Goal: Transaction & Acquisition: Obtain resource

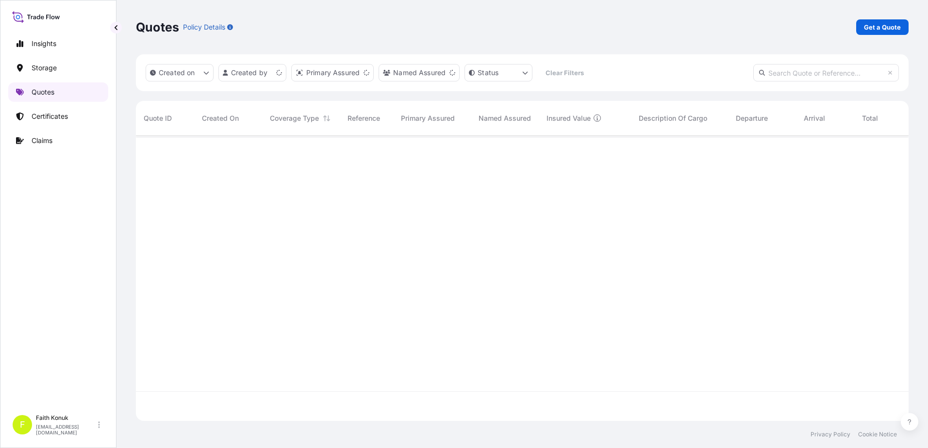
scroll to position [283, 765]
click at [880, 28] on p "Get a Quote" at bounding box center [882, 27] width 37 height 10
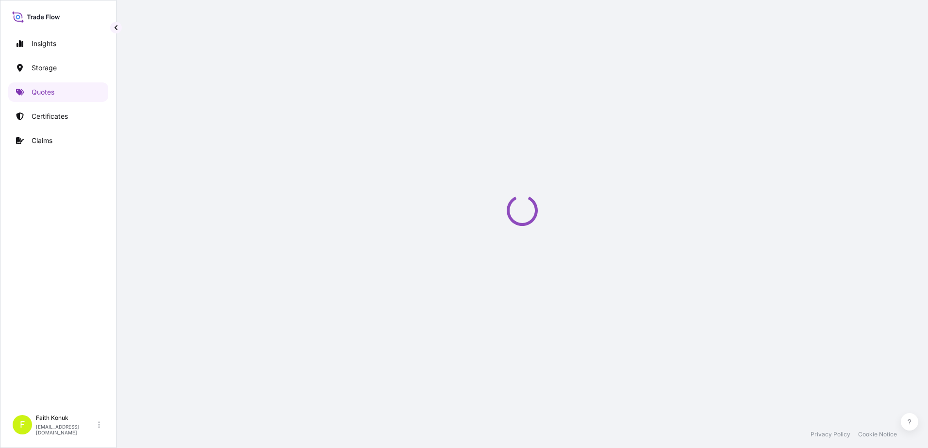
scroll to position [16, 0]
select select "Water"
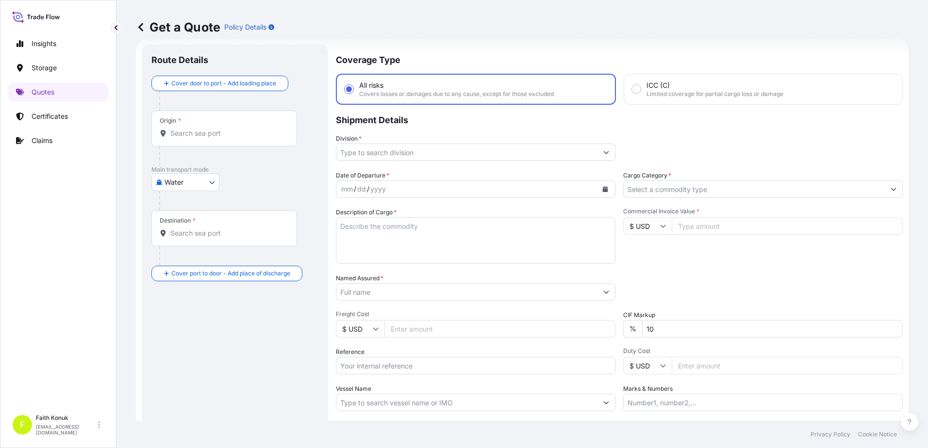
click at [211, 135] on input "Origin *" at bounding box center [227, 134] width 115 height 10
paste input "TURKIYE"
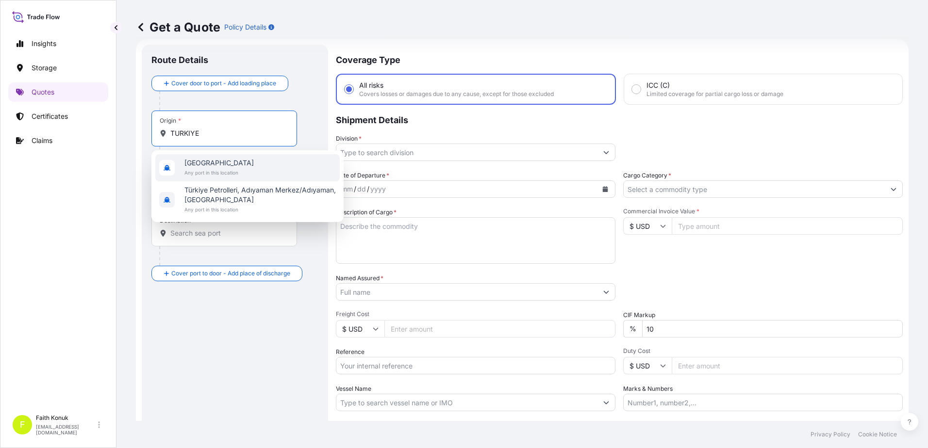
click at [203, 166] on span "[GEOGRAPHIC_DATA]" at bounding box center [218, 163] width 69 height 10
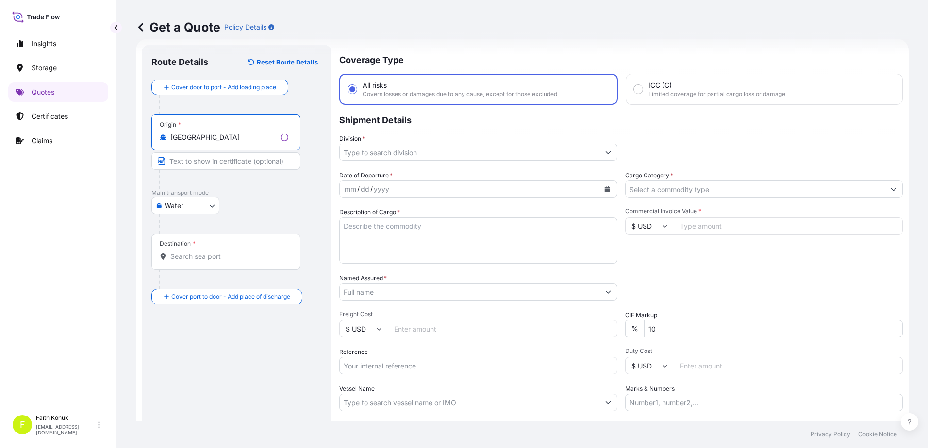
type input "[GEOGRAPHIC_DATA]"
click at [210, 249] on div "Destination *" at bounding box center [224, 252] width 146 height 36
click at [210, 252] on input "Destination *" at bounding box center [227, 257] width 115 height 10
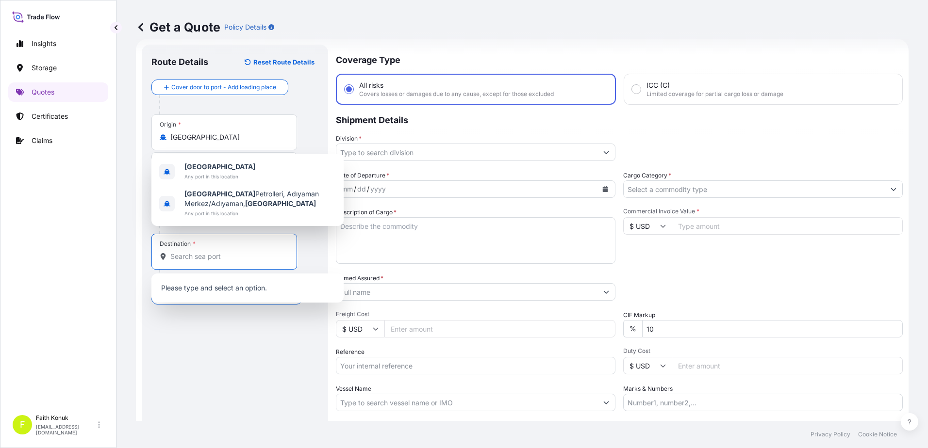
paste input "[GEOGRAPHIC_DATA]"
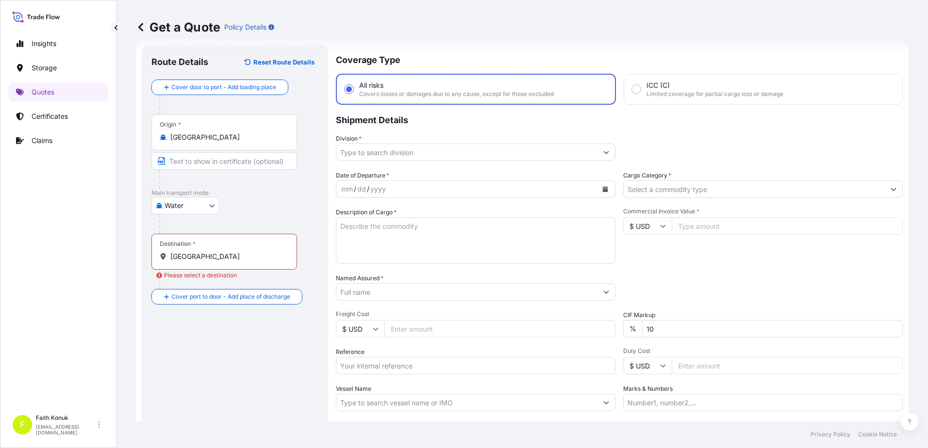
click at [206, 258] on input "[GEOGRAPHIC_DATA]" at bounding box center [227, 257] width 115 height 10
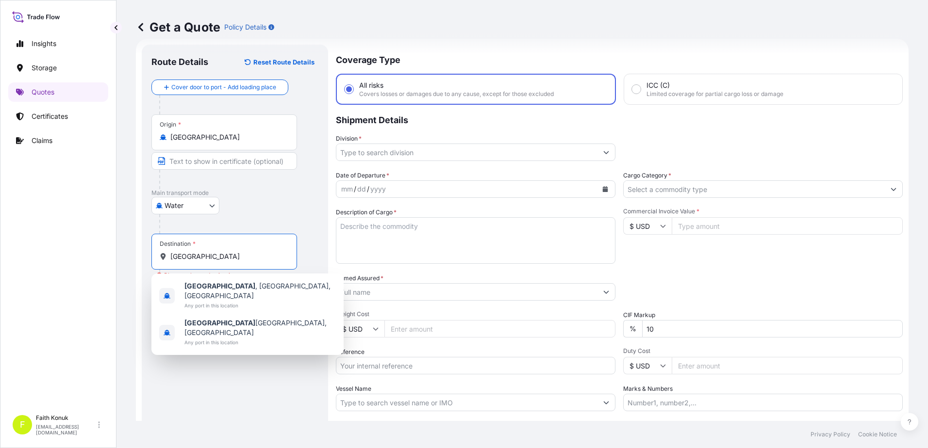
drag, startPoint x: 225, startPoint y: 256, endPoint x: 71, endPoint y: 251, distance: 154.0
click at [70, 251] on div "Insights Storage Quotes Certificates Claims F [PERSON_NAME] [EMAIL_ADDRESS][DOM…" at bounding box center [464, 224] width 928 height 448
paste input "FELIXSTOWE"
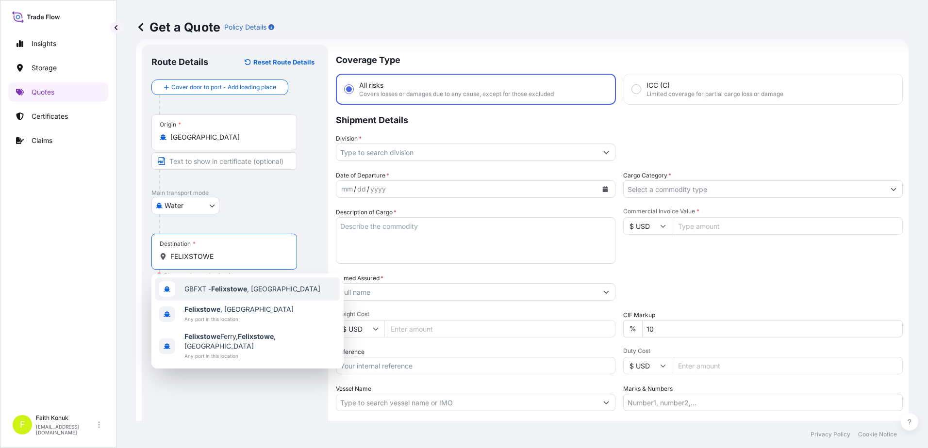
click at [258, 289] on span "GBFXT - Felixstowe , [GEOGRAPHIC_DATA]" at bounding box center [252, 289] width 136 height 10
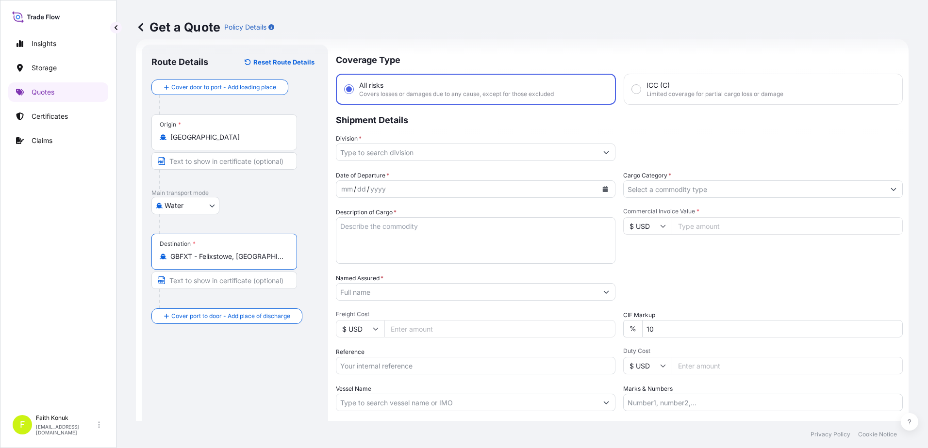
click at [224, 258] on input "GBFXT - Felixstowe, [GEOGRAPHIC_DATA]" at bounding box center [227, 257] width 115 height 10
drag, startPoint x: 172, startPoint y: 258, endPoint x: 374, endPoint y: 259, distance: 202.4
click at [374, 259] on form "Route Details Reset Route Details Cover door to port - Add loading place Place …" at bounding box center [522, 264] width 773 height 451
paste input "FELIXSTOWE"
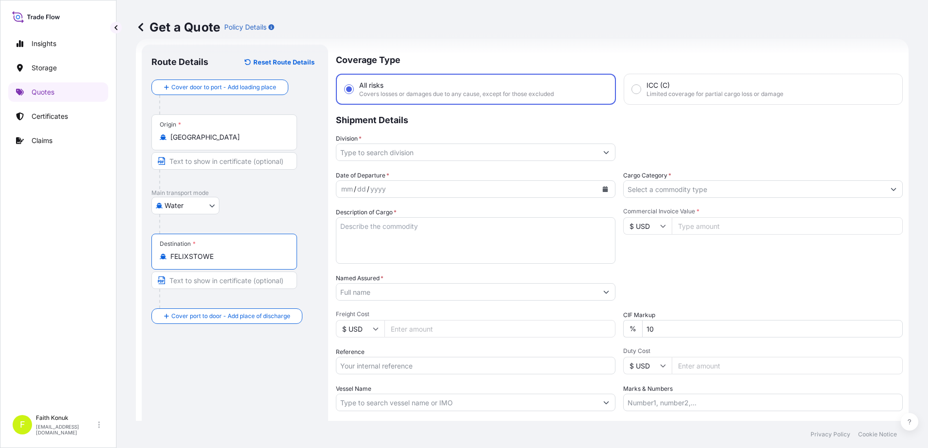
scroll to position [0, 0]
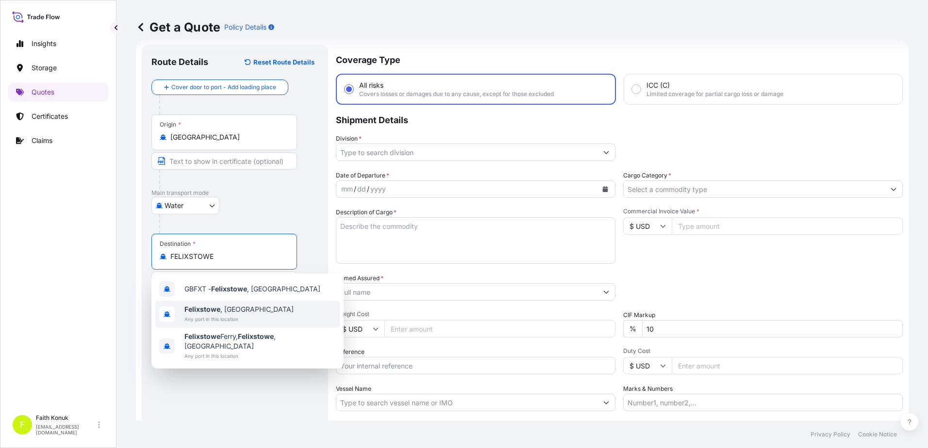
click at [245, 315] on div "[GEOGRAPHIC_DATA] , [GEOGRAPHIC_DATA] Any port in this location" at bounding box center [247, 314] width 184 height 27
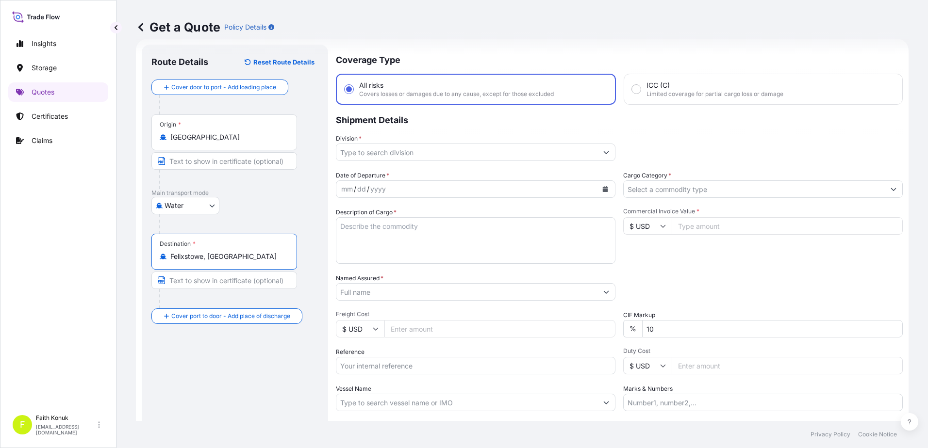
type input "Felixstowe, [GEOGRAPHIC_DATA]"
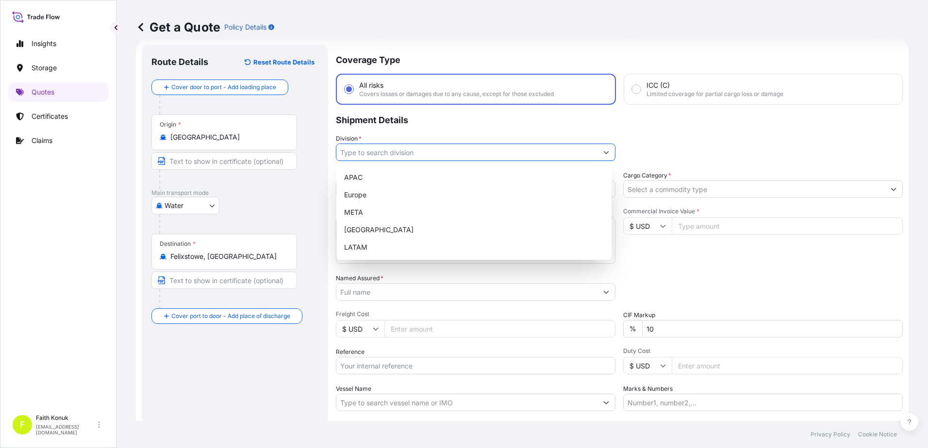
click at [377, 155] on input "Division *" at bounding box center [466, 152] width 261 height 17
click at [366, 212] on div "META" at bounding box center [473, 212] width 267 height 17
type input "META"
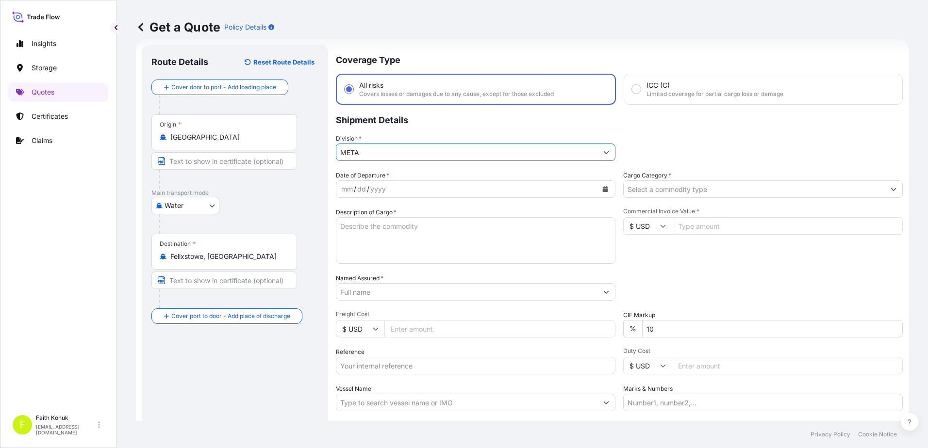
click at [367, 186] on div "/" at bounding box center [368, 189] width 2 height 12
click at [602, 188] on icon "Calendar" at bounding box center [605, 189] width 6 height 6
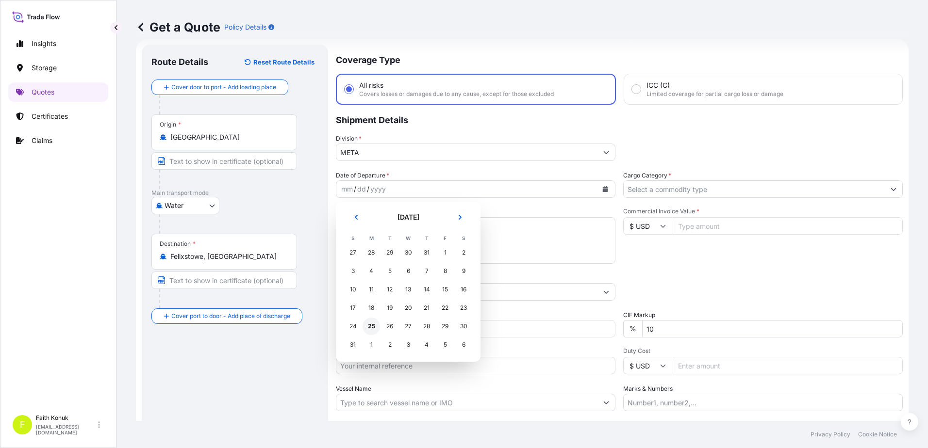
click at [370, 328] on div "25" at bounding box center [371, 326] width 17 height 17
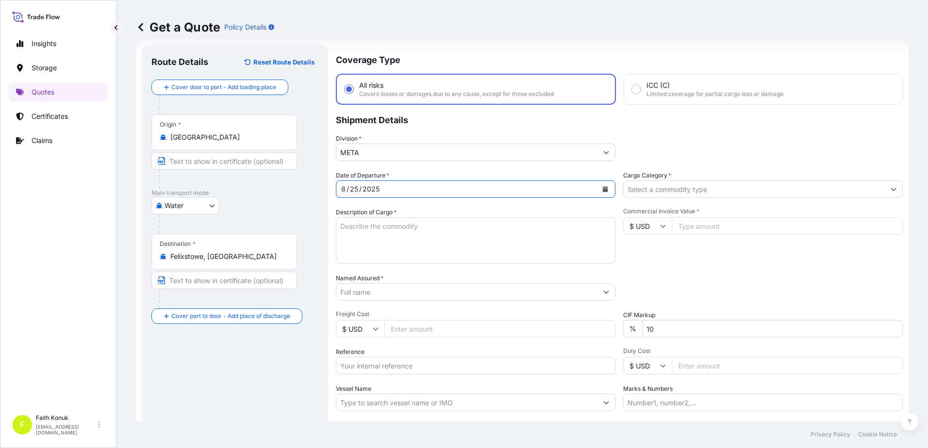
click at [358, 221] on textarea "Description of Cargo *" at bounding box center [476, 240] width 280 height 47
click at [381, 230] on textarea "Description of Cargo *" at bounding box center [476, 240] width 280 height 47
paste textarea ""KETCHUP , 500 G PO NR.: 34637 11 PALLET - 2860 TRAY 34.320 PCS TOTAL NET KG: 8…"
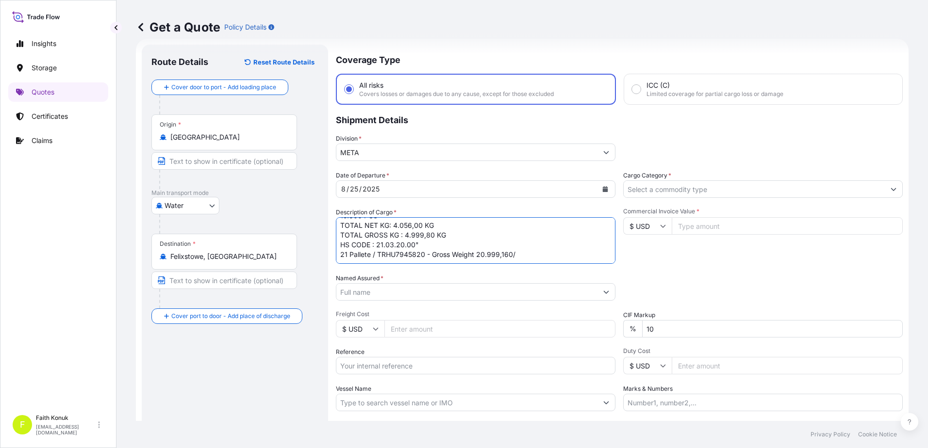
type textarea ""KETCHUP , 500 G PO NR.: 34637 11 PALLET - 2860 TRAY 34.320 PCS TOTAL NET KG: 8…"
click at [364, 289] on input "Named Assured *" at bounding box center [466, 291] width 261 height 17
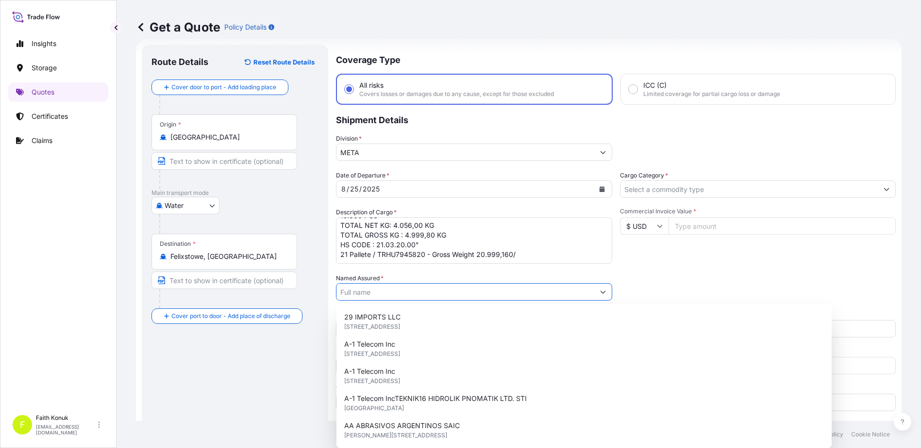
paste input "AK CELEP PAMUK GIDA TARIM ÜRÜNLERİ TEKSTİL VE TURZIM [DOMAIN_NAME] STI"
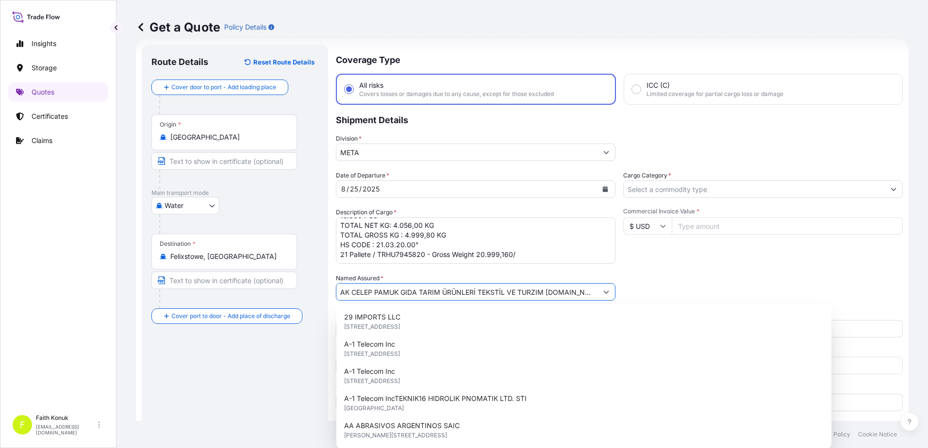
scroll to position [0, 35]
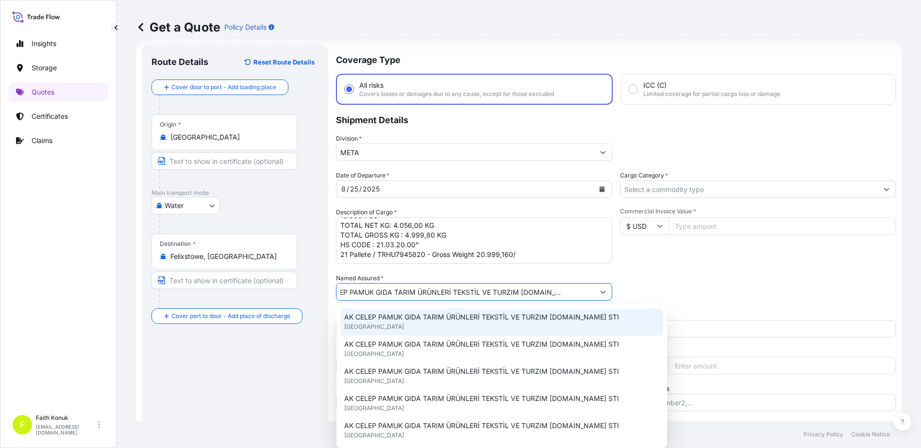
click at [411, 314] on span "AK CELEP PAMUK GIDA TARIM ÜRÜNLERİ TEKSTİL VE TURZIM [DOMAIN_NAME] STI" at bounding box center [481, 318] width 275 height 10
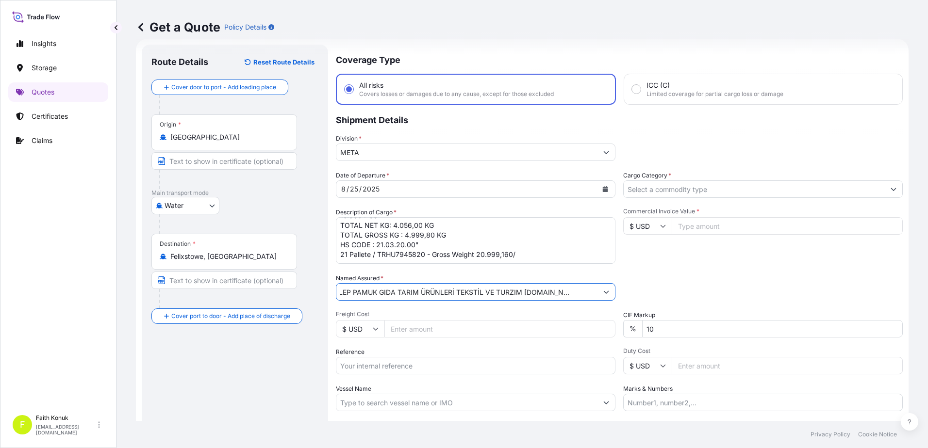
type input "AK CELEP PAMUK GIDA TARIM ÜRÜNLERİ TEKSTİL VE TURZIM [DOMAIN_NAME] STI"
click at [412, 314] on span "Freight Cost" at bounding box center [476, 315] width 280 height 8
click at [412, 320] on input "Freight Cost" at bounding box center [499, 328] width 231 height 17
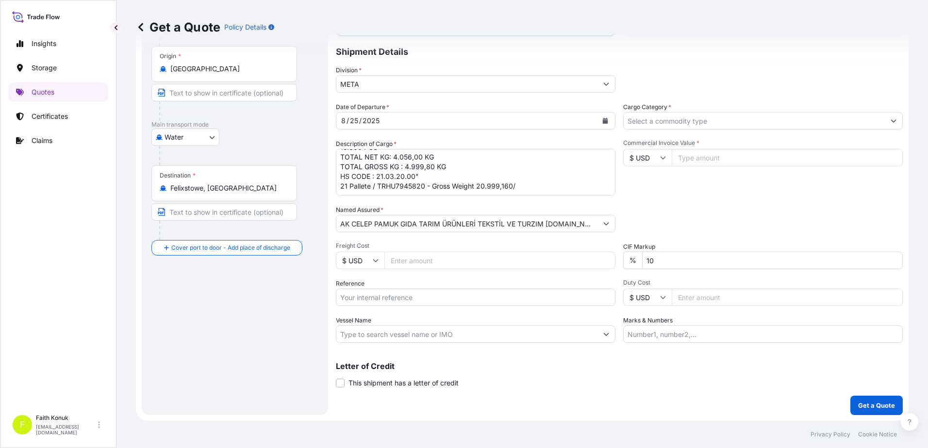
click at [357, 337] on input "Vessel Name" at bounding box center [466, 334] width 261 height 17
paste input "MAERSK LINE"
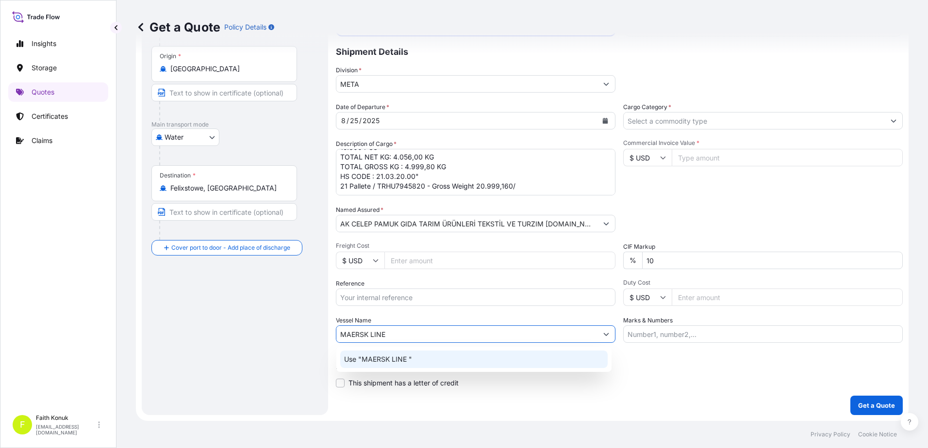
click at [377, 360] on p "Use "MAERSK LINE "" at bounding box center [378, 360] width 68 height 10
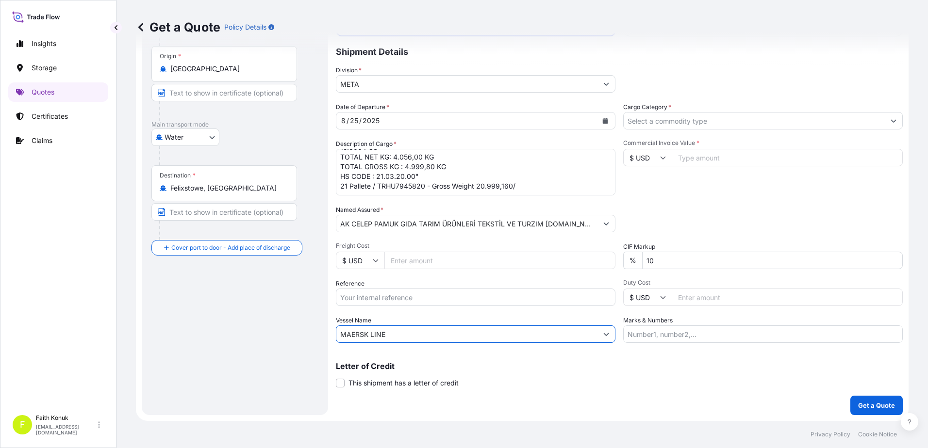
type input "MAERSK LINE"
click at [646, 120] on input "Cargo Category *" at bounding box center [754, 120] width 261 height 17
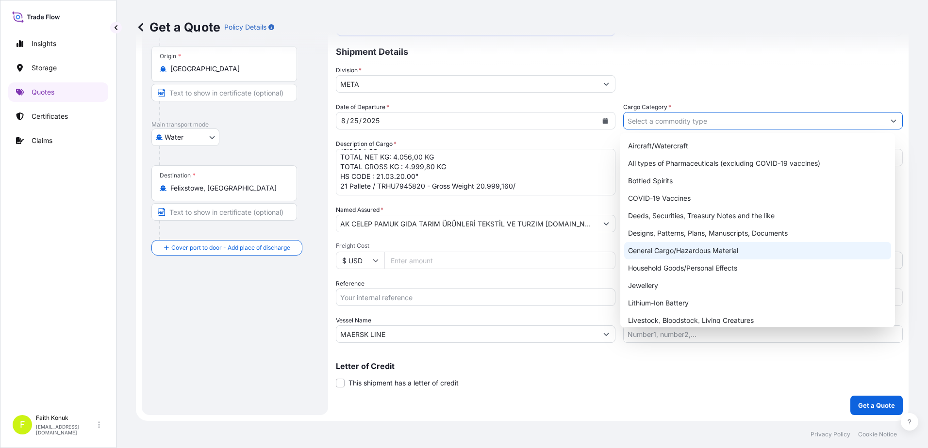
click at [650, 253] on div "General Cargo/Hazardous Material" at bounding box center [757, 250] width 267 height 17
type input "General Cargo/Hazardous Material"
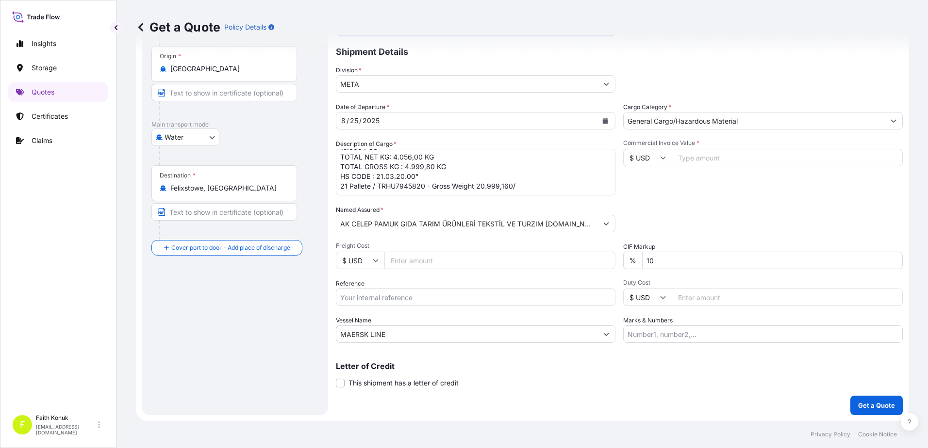
click at [662, 161] on input "$ USD" at bounding box center [647, 157] width 49 height 17
click at [647, 204] on div "£ GBP" at bounding box center [644, 205] width 41 height 18
type input "£ GBP"
click at [693, 158] on input "Commercial Invoice Value *" at bounding box center [787, 157] width 231 height 17
type input "37346.40"
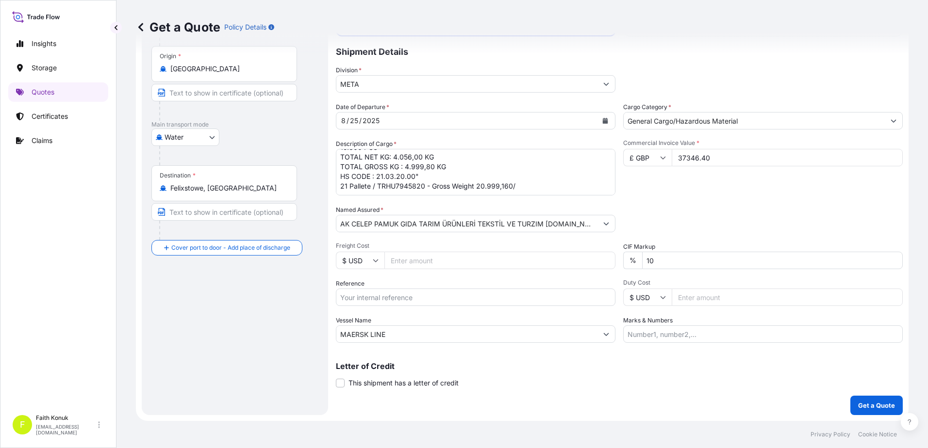
click at [683, 224] on div "Packing Category Type to search a container mode Please select a primary mode o…" at bounding box center [763, 218] width 280 height 27
click at [561, 182] on textarea ""KETCHUP , 500 G PO NR.: 34637 11 PALLET - 2860 TRAY 34.320 PCS TOTAL NET KG: 8…" at bounding box center [476, 172] width 280 height 47
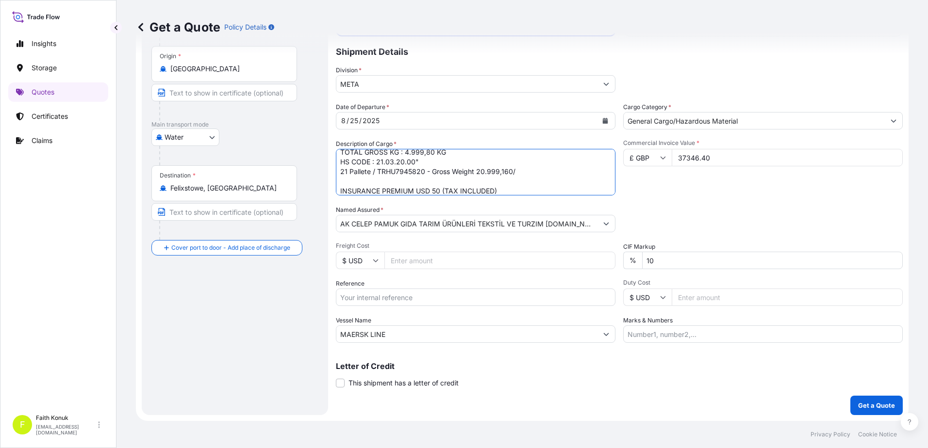
type textarea ""KETCHUP , 500 G PO NR.: 34637 11 PALLET - 2860 TRAY 34.320 PCS TOTAL NET KG: 8…"
drag, startPoint x: 664, startPoint y: 261, endPoint x: 576, endPoint y: 249, distance: 89.2
click at [576, 249] on div "Date of Departure * [DATE] Cargo Category * General Cargo/Hazardous Material De…" at bounding box center [619, 222] width 567 height 241
click at [880, 401] on p "Get a Quote" at bounding box center [876, 406] width 37 height 10
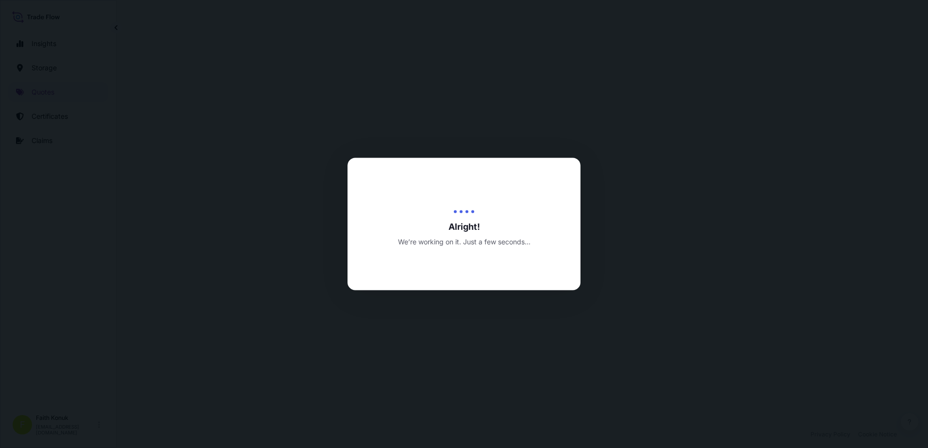
select select "Water"
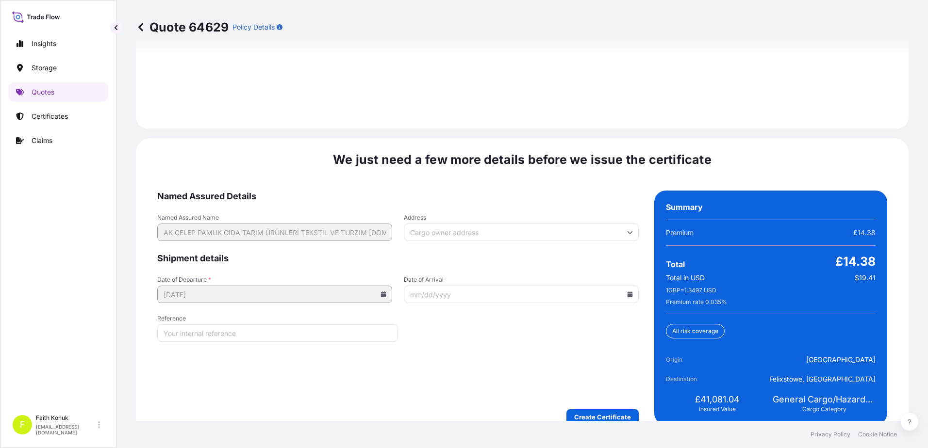
scroll to position [1432, 0]
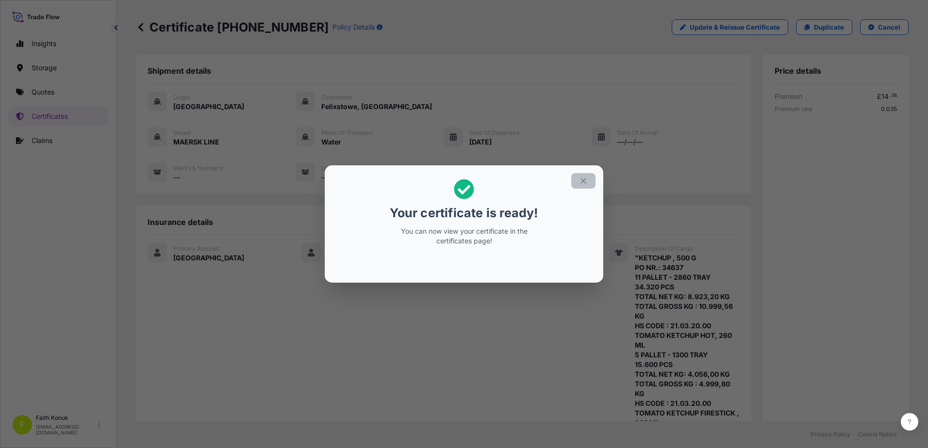
click at [585, 178] on icon "button" at bounding box center [583, 181] width 9 height 9
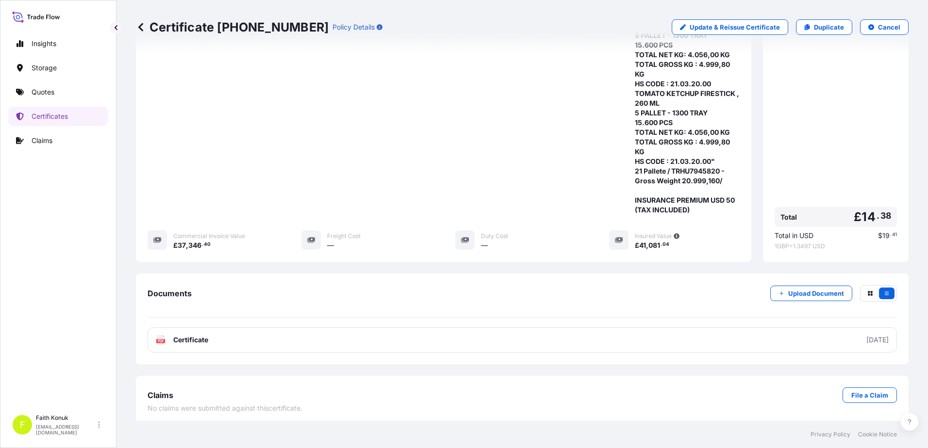
scroll to position [324, 0]
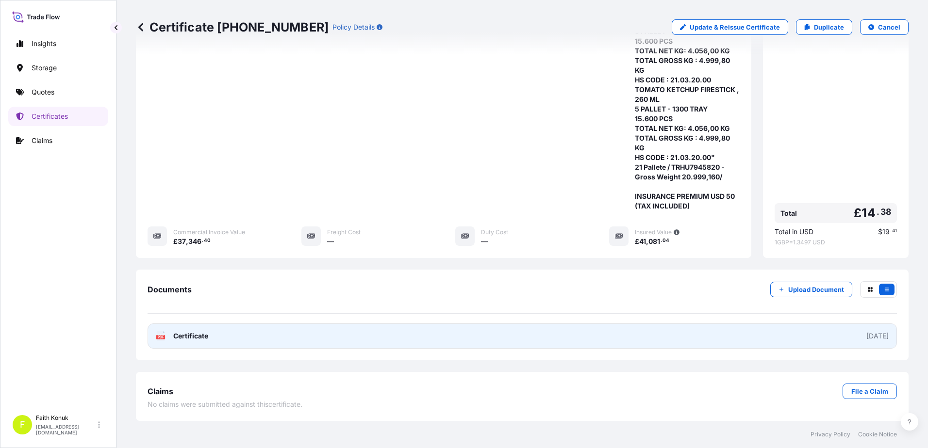
click at [182, 336] on span "Certificate" at bounding box center [190, 337] width 35 height 10
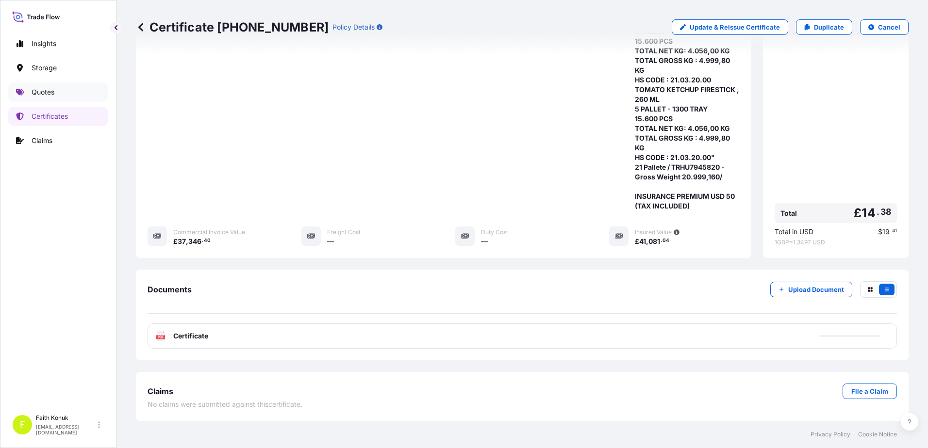
click at [61, 89] on link "Quotes" at bounding box center [58, 92] width 100 height 19
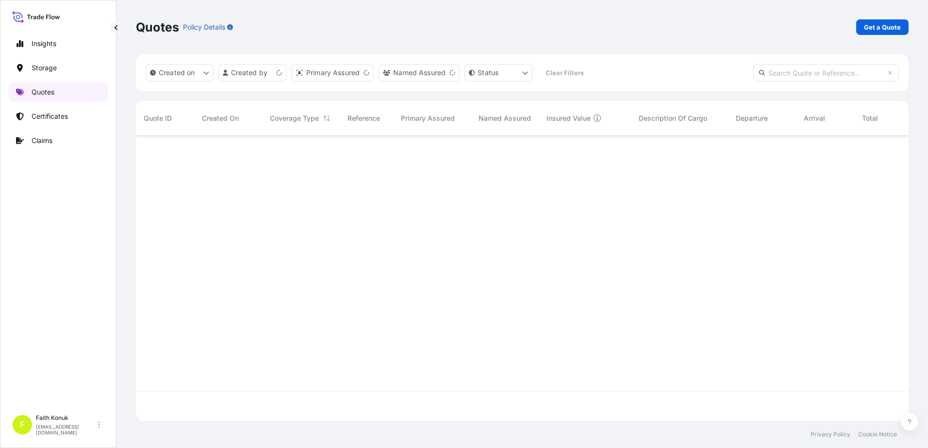
scroll to position [283, 765]
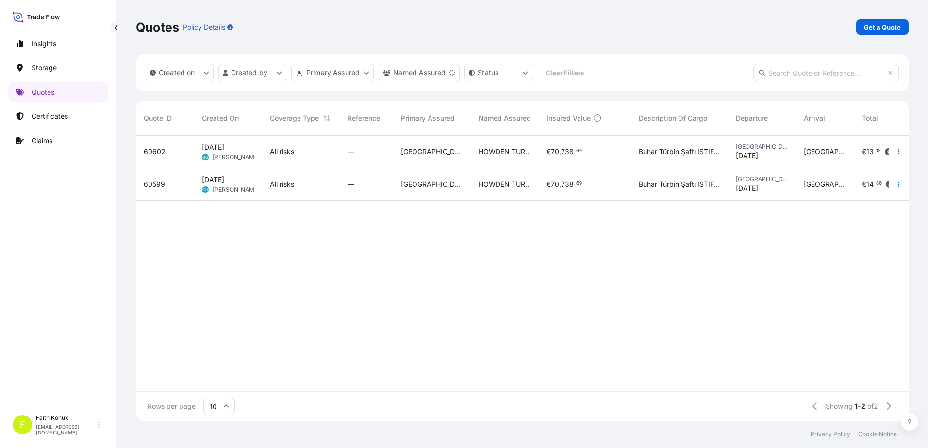
click at [876, 22] on p "Get a Quote" at bounding box center [882, 27] width 37 height 10
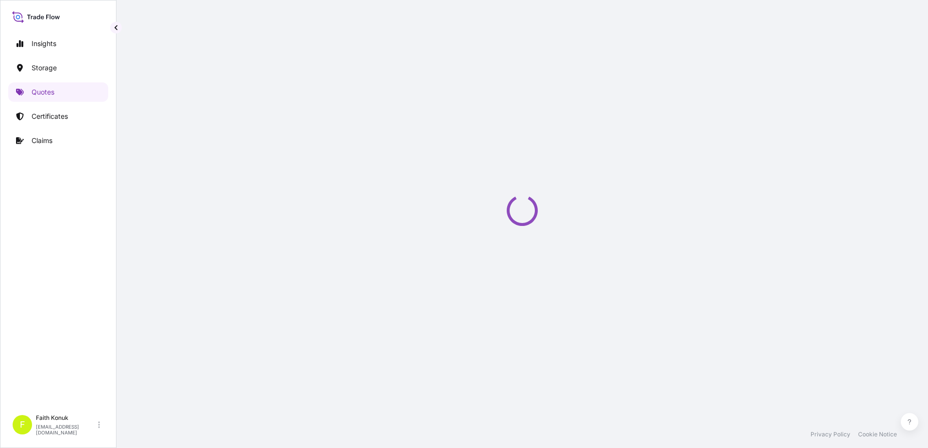
select select "Water"
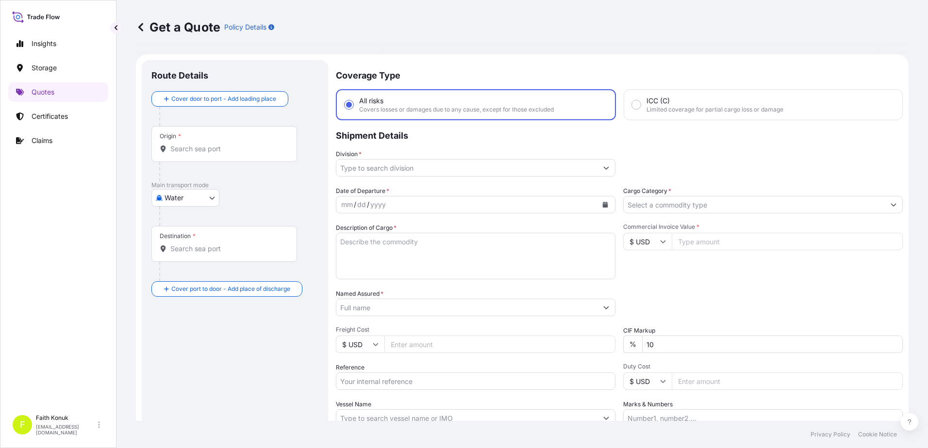
scroll to position [16, 0]
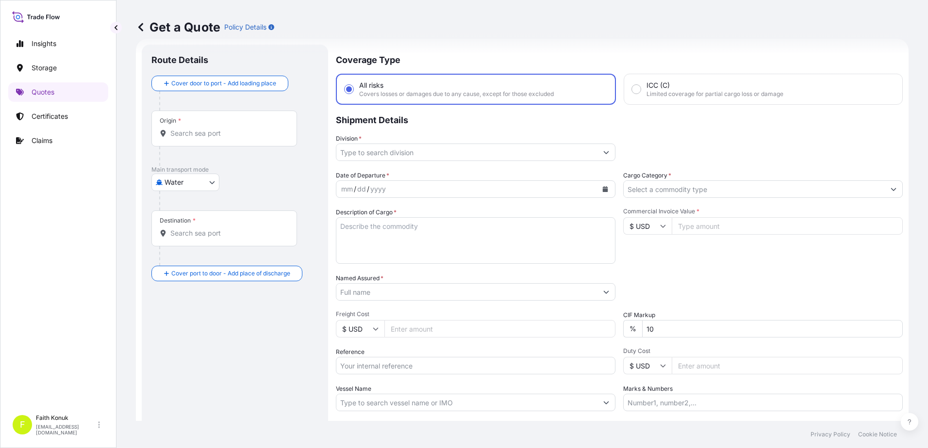
click at [208, 135] on input "Origin *" at bounding box center [227, 134] width 115 height 10
paste input "[GEOGRAPHIC_DATA]"
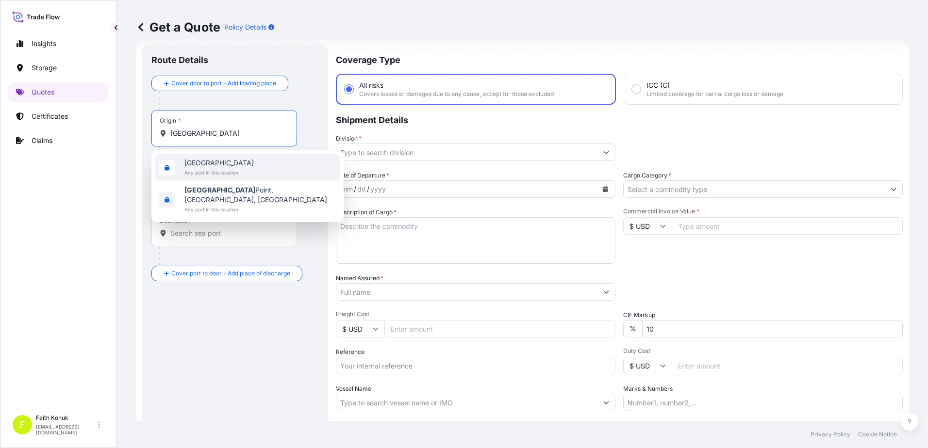
click at [197, 163] on span "[GEOGRAPHIC_DATA]" at bounding box center [218, 163] width 69 height 10
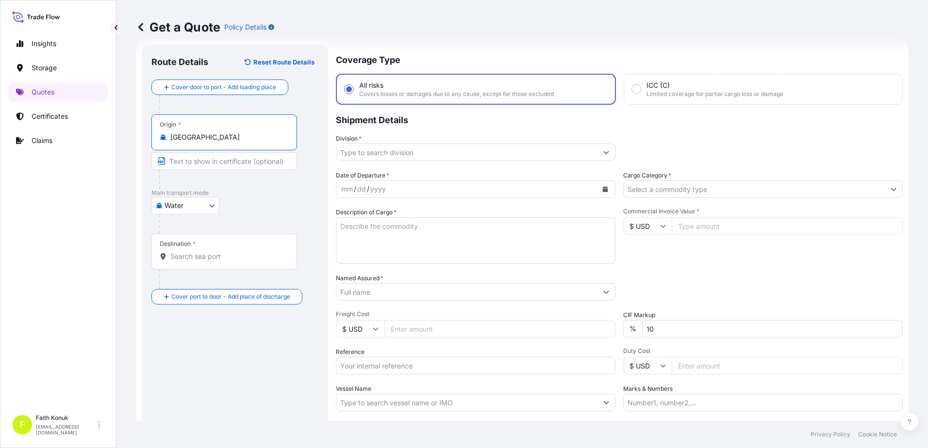
type input "[GEOGRAPHIC_DATA]"
click at [250, 217] on div at bounding box center [238, 224] width 159 height 19
click at [214, 256] on input "Destination *" at bounding box center [227, 257] width 115 height 10
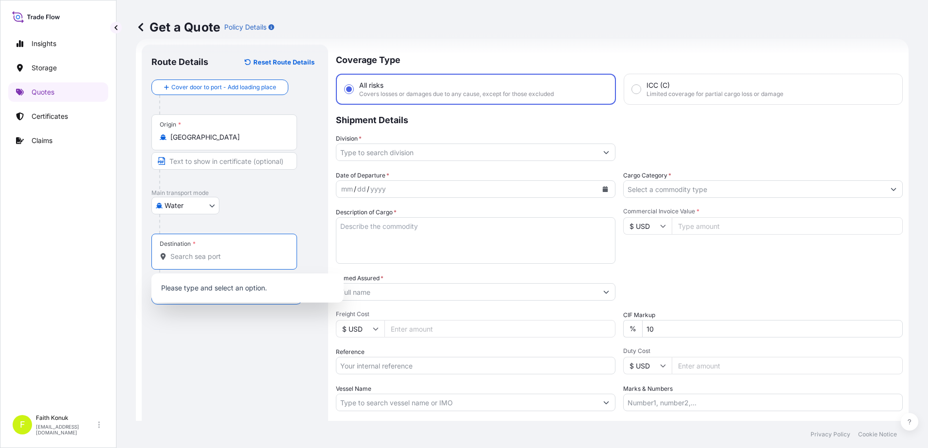
paste input "[GEOGRAPHIC_DATA]"
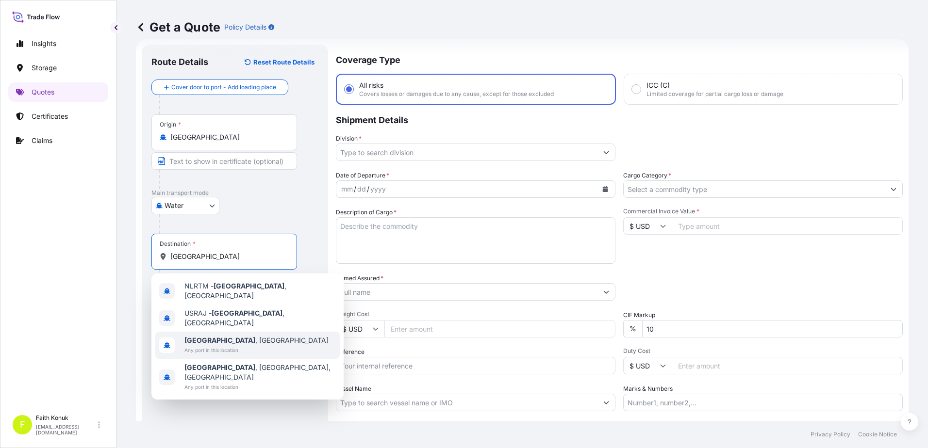
click at [252, 336] on span "[GEOGRAPHIC_DATA] , [GEOGRAPHIC_DATA]" at bounding box center [256, 341] width 144 height 10
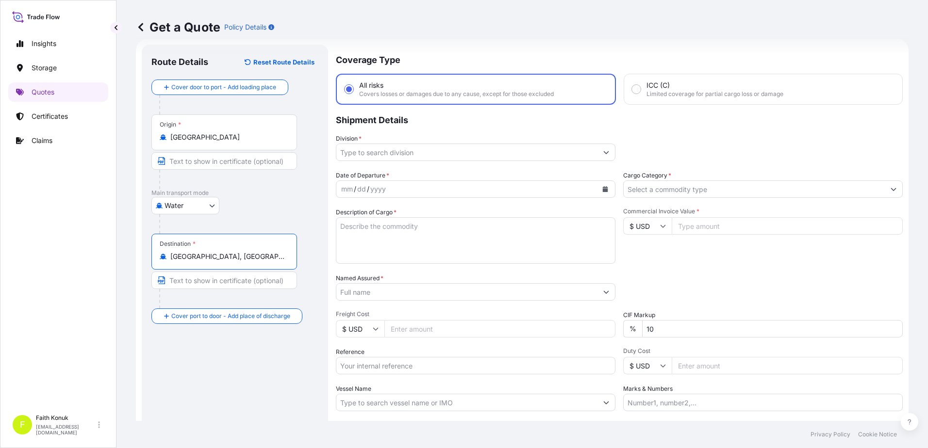
type input "[GEOGRAPHIC_DATA], [GEOGRAPHIC_DATA]"
click at [262, 210] on div "Water Air Water Inland" at bounding box center [234, 205] width 167 height 17
drag, startPoint x: 219, startPoint y: 146, endPoint x: 187, endPoint y: 139, distance: 32.3
click at [154, 137] on div "Origin * [GEOGRAPHIC_DATA]" at bounding box center [224, 133] width 146 height 36
click at [170, 137] on input "[GEOGRAPHIC_DATA]" at bounding box center [227, 138] width 115 height 10
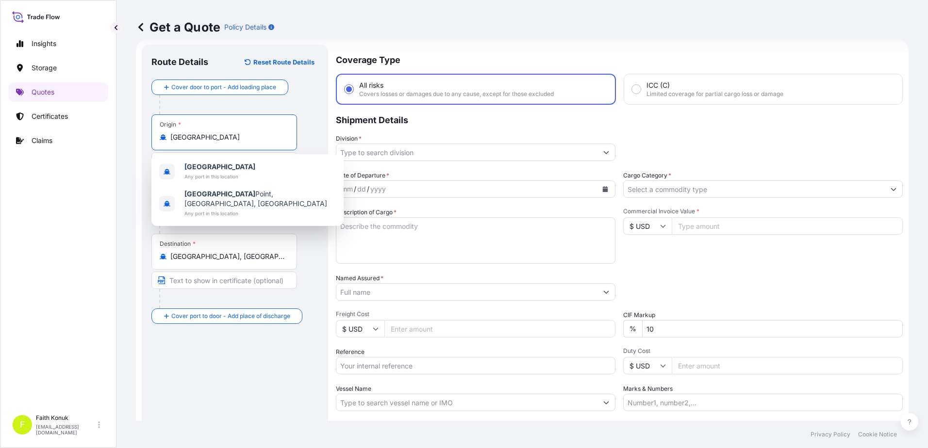
drag, startPoint x: 198, startPoint y: 139, endPoint x: 133, endPoint y: 134, distance: 64.7
click at [132, 135] on div "Get a Quote Policy Details Route Details Reset Route Details Cover door to port…" at bounding box center [522, 210] width 812 height 421
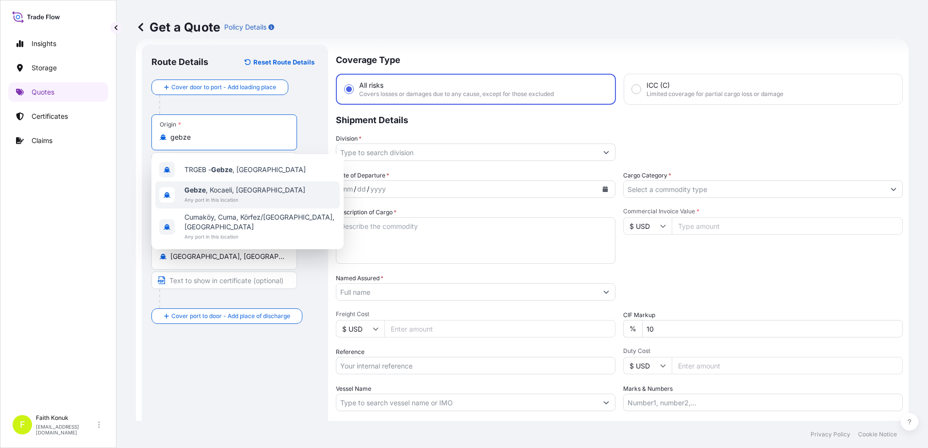
click at [237, 194] on span "Gebze , Kocaeli, [GEOGRAPHIC_DATA]" at bounding box center [244, 190] width 121 height 10
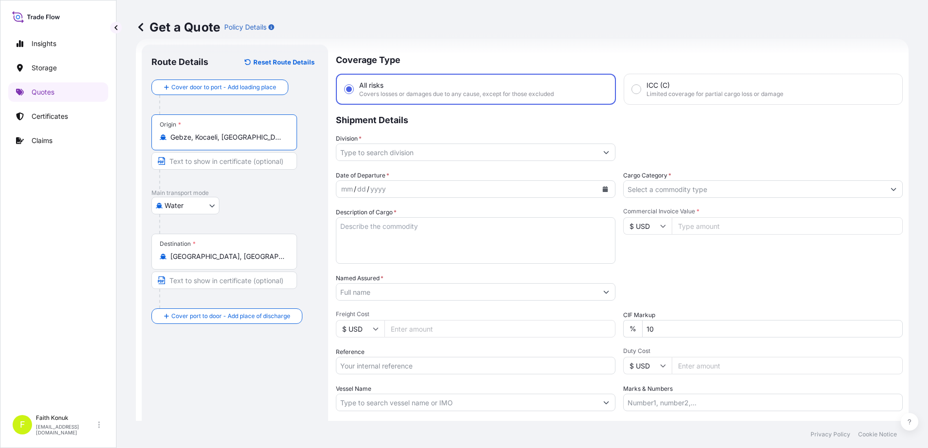
type input "Gebze, Kocaeli, [GEOGRAPHIC_DATA]"
click at [281, 208] on div "Water Air Water Inland" at bounding box center [234, 205] width 167 height 17
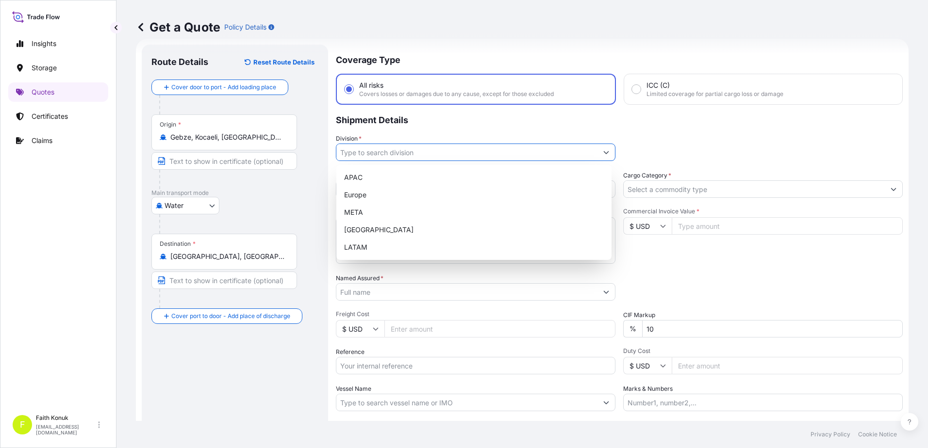
click at [378, 154] on input "Division *" at bounding box center [466, 152] width 261 height 17
click at [380, 211] on div "META" at bounding box center [473, 212] width 267 height 17
type input "META"
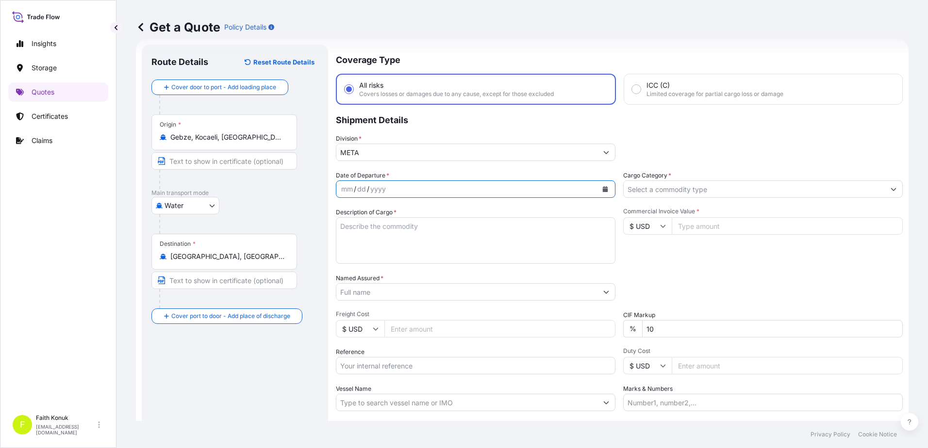
click at [605, 191] on button "Calendar" at bounding box center [605, 190] width 16 height 16
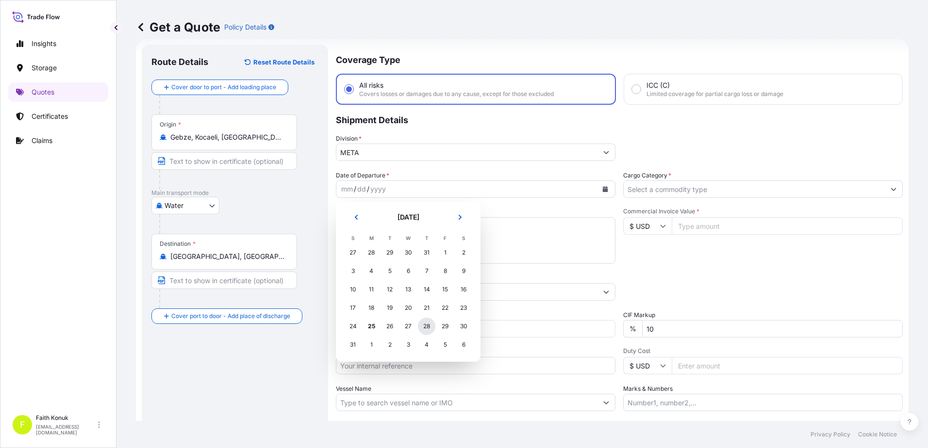
click at [426, 329] on div "28" at bounding box center [426, 326] width 17 height 17
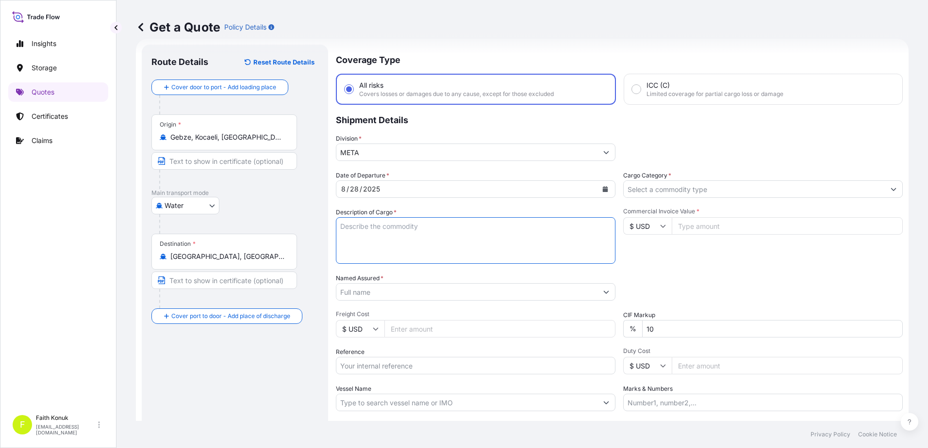
click at [366, 222] on textarea "Description of Cargo *" at bounding box center [476, 240] width 280 height 47
click at [364, 236] on textarea "Description of Cargo *" at bounding box center [476, 240] width 280 height 47
paste textarea "Nickel alloys scrap.STAINLESS STEEL SCRAP 31 PACKAGES 12011 KGS"
click at [349, 247] on textarea "Nickel alloys scrap.STAINLESS STEEL SCRAP 31 PACKAGES 12011 KGS" at bounding box center [476, 240] width 280 height 47
paste textarea "EGSU1727475"
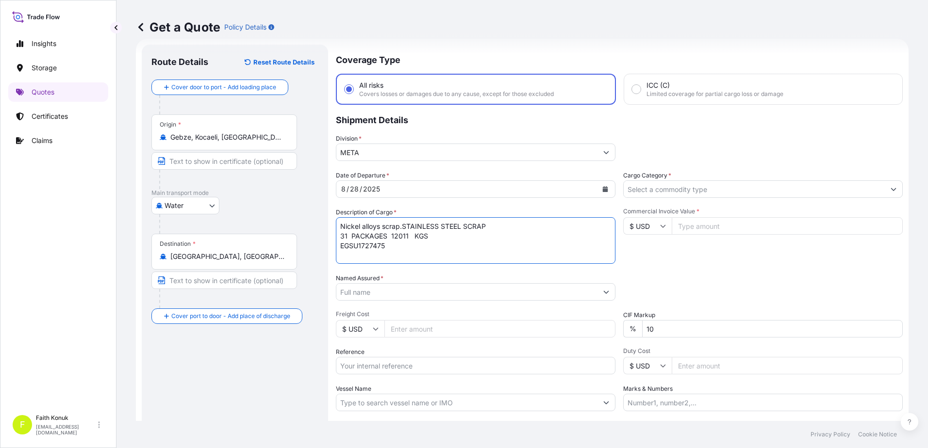
type textarea "Nickel alloys scrap.STAINLESS STEEL SCRAP 31 PACKAGES 12011 KGS EGSU1727475"
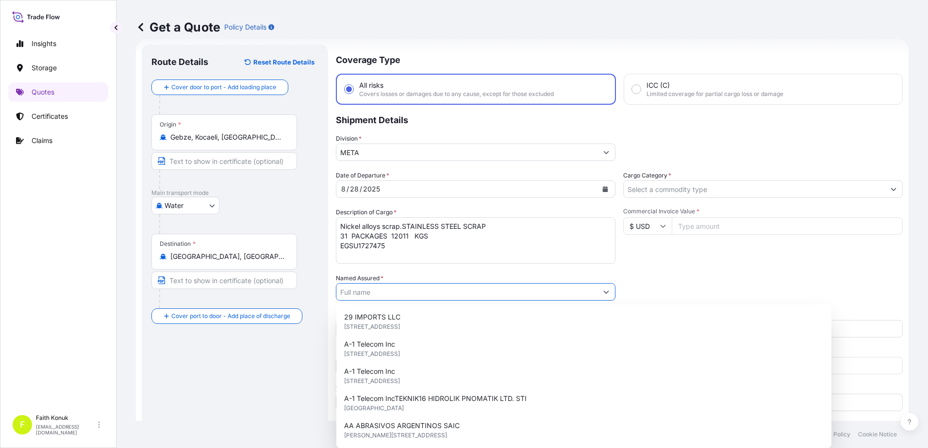
click at [375, 286] on input "Named Assured *" at bounding box center [466, 291] width 261 height 17
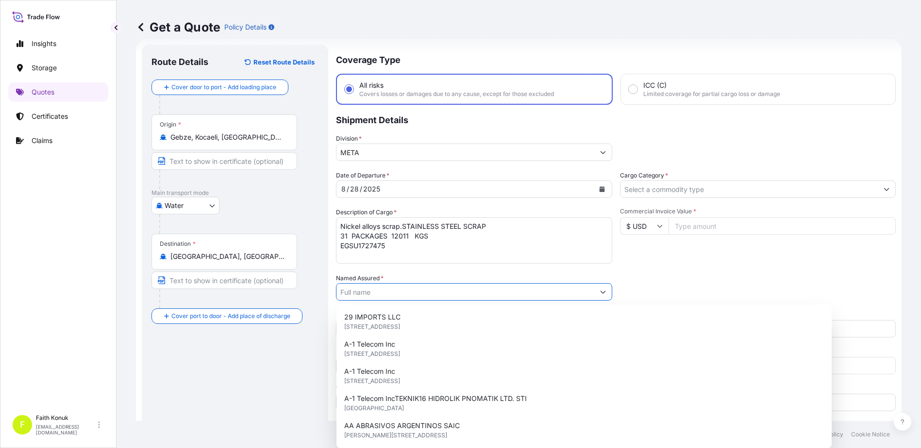
paste input "AR OZEL METAL ALASIM TICARET LTD.STI."
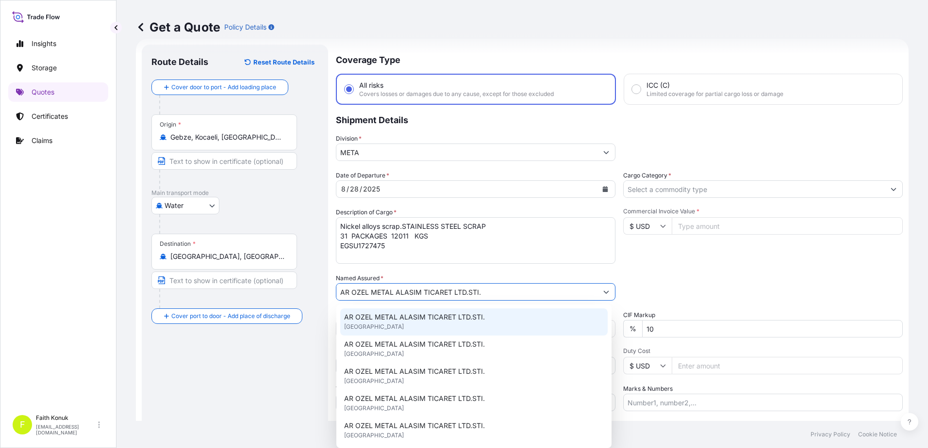
click at [415, 320] on span "AR OZEL METAL ALASIM TICARET LTD.STI." at bounding box center [414, 318] width 141 height 10
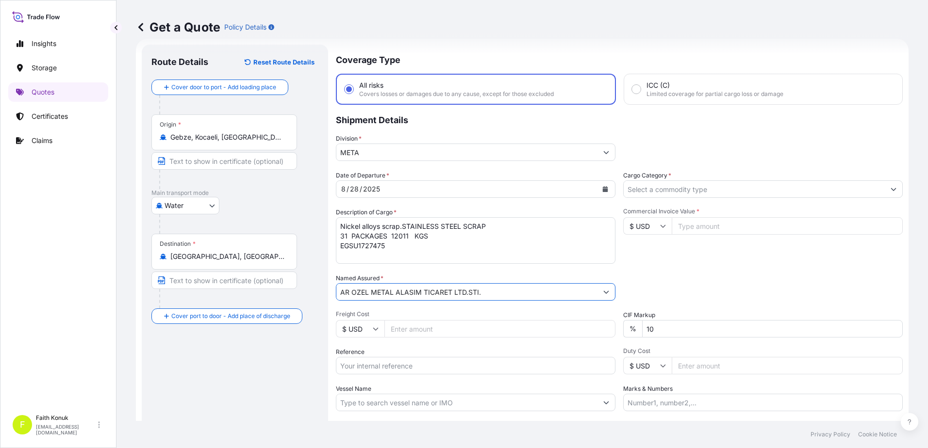
type input "AR OZEL METAL ALASIM TICARET LTD.STI."
click at [426, 272] on div "Date of Departure * [DATE] Cargo Category * Description of Cargo * Nickel alloy…" at bounding box center [619, 291] width 567 height 241
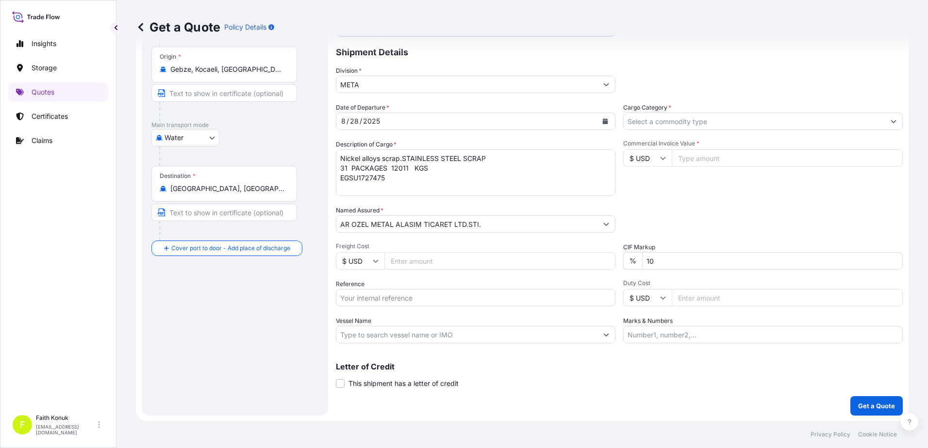
scroll to position [84, 0]
click at [382, 294] on input "Reference" at bounding box center [476, 297] width 280 height 17
click at [385, 301] on input "Reference" at bounding box center [476, 297] width 280 height 17
paste input "2301772677"
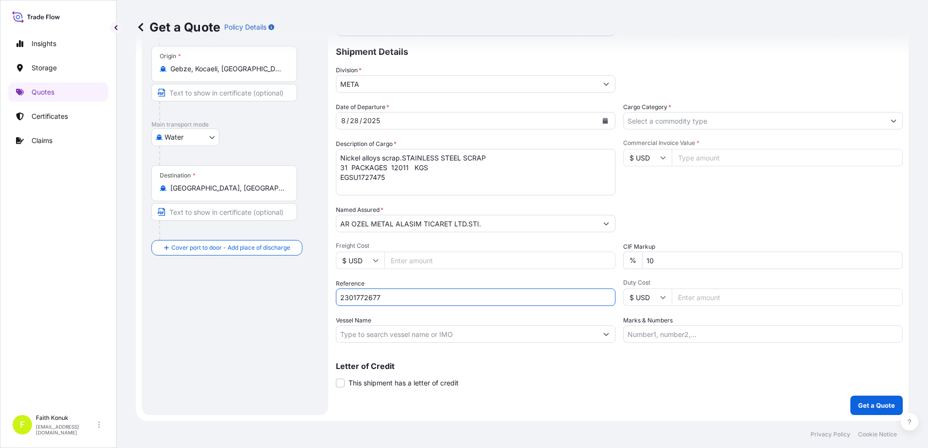
type input "2301772677"
click at [370, 330] on input "Vessel Name" at bounding box center [466, 334] width 261 height 17
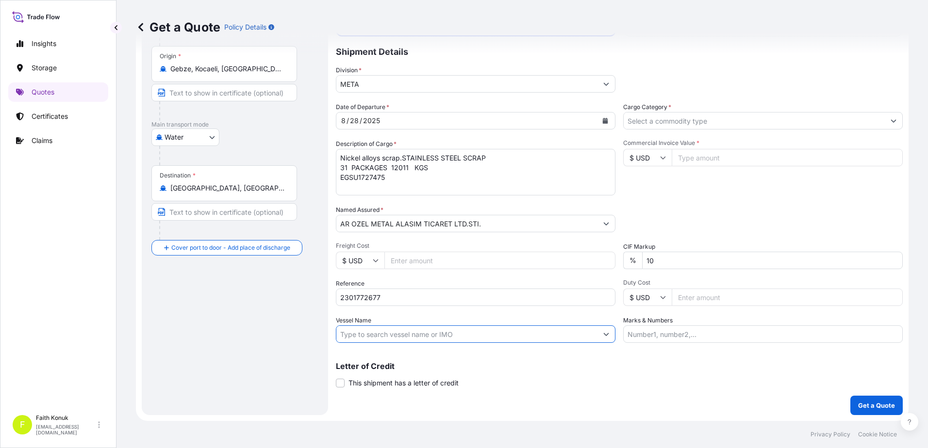
click at [393, 334] on input "Vessel Name" at bounding box center [466, 334] width 261 height 17
paste input "[PERSON_NAME]"
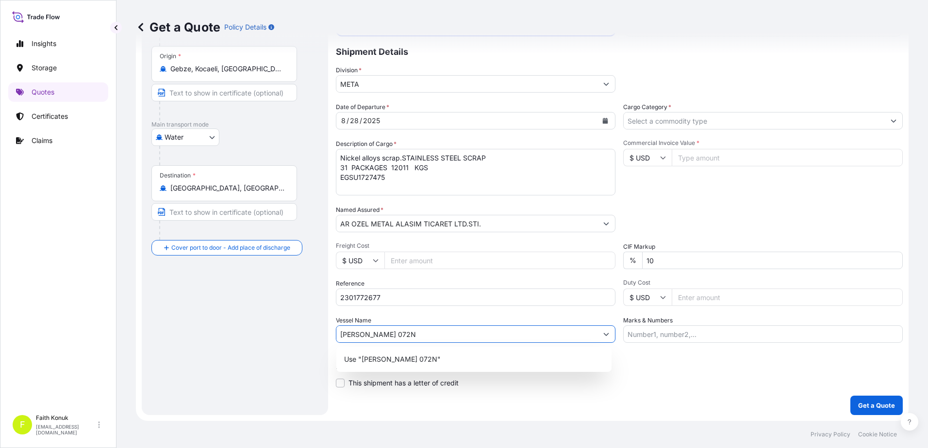
type input "[PERSON_NAME] 072N"
click at [427, 311] on div "Date of Departure * [DATE] Cargo Category * Description of Cargo * Nickel alloy…" at bounding box center [619, 222] width 567 height 241
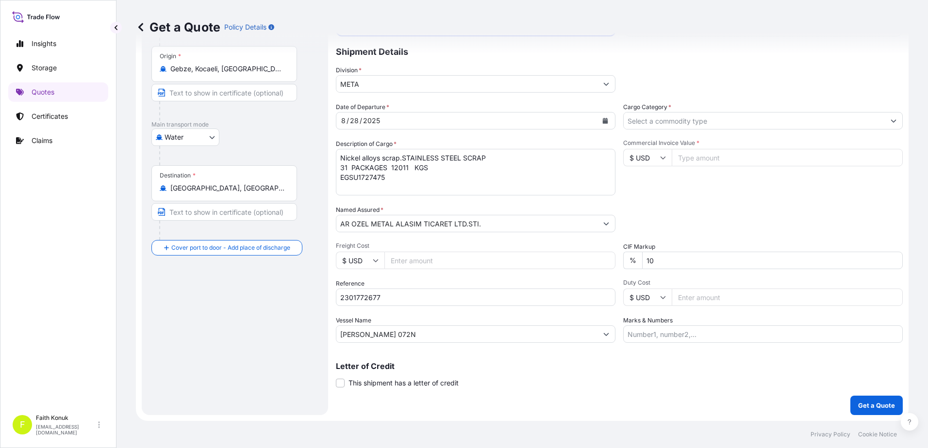
click at [649, 123] on input "Cargo Category *" at bounding box center [754, 120] width 261 height 17
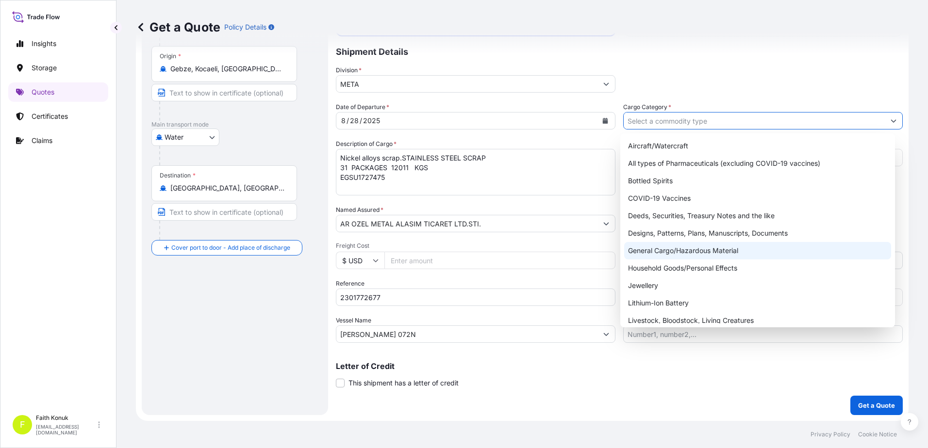
click at [655, 245] on div "General Cargo/Hazardous Material" at bounding box center [757, 250] width 267 height 17
type input "General Cargo/Hazardous Material"
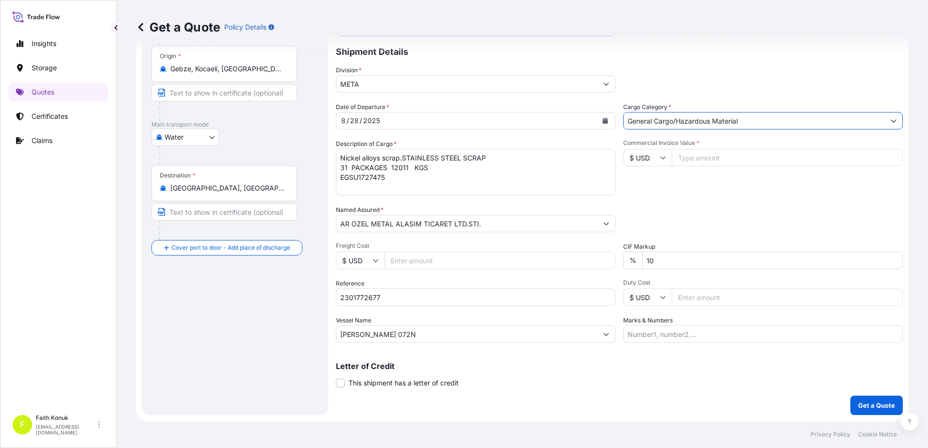
click at [671, 188] on div "Commercial Invoice Value * $ USD" at bounding box center [763, 167] width 280 height 56
click at [683, 160] on input "Commercial Invoice Value *" at bounding box center [787, 157] width 231 height 17
type input "58549.05"
click at [390, 184] on textarea "Nickel alloys scrap.STAINLESS STEEL SCRAP 31 PACKAGES 12011 KGS EGSU1727475" at bounding box center [476, 172] width 280 height 47
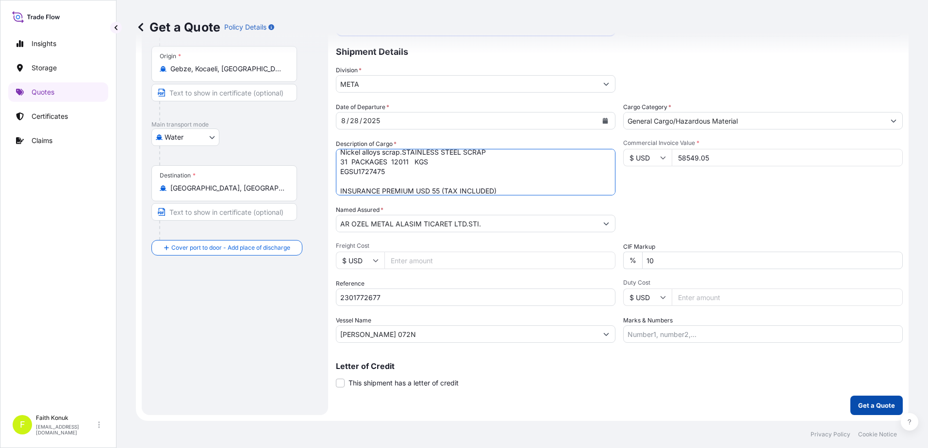
type textarea "Nickel alloys scrap.STAINLESS STEEL SCRAP 31 PACKAGES 12011 KGS EGSU1727475 INS…"
click at [863, 407] on p "Get a Quote" at bounding box center [876, 406] width 37 height 10
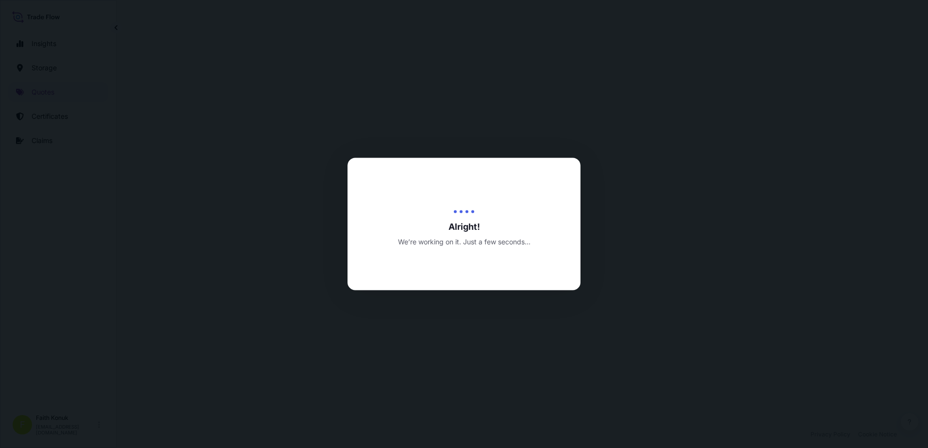
select select "Water"
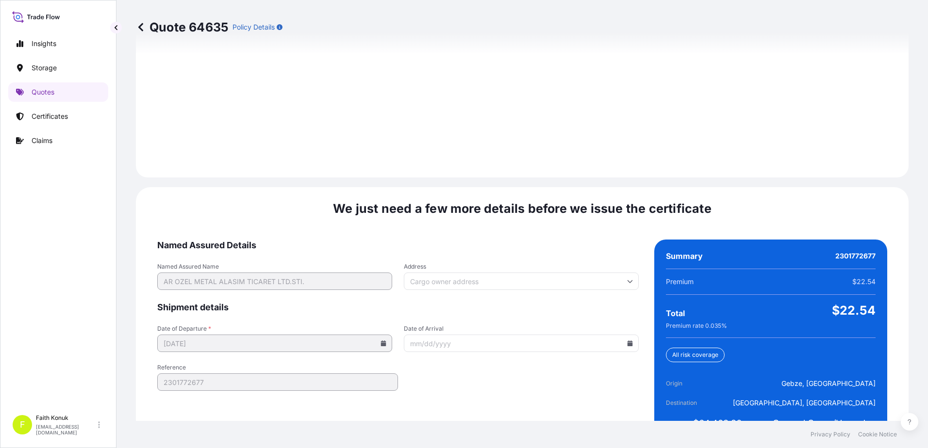
scroll to position [1381, 0]
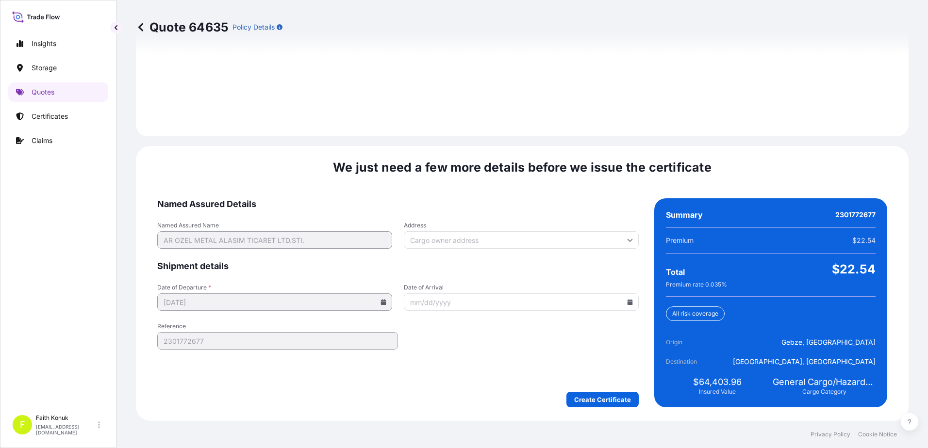
click at [417, 371] on form "Named Assured Details Named Assured Name AR OZEL METAL ALASIM TICARET LTD.STI. …" at bounding box center [397, 303] width 481 height 209
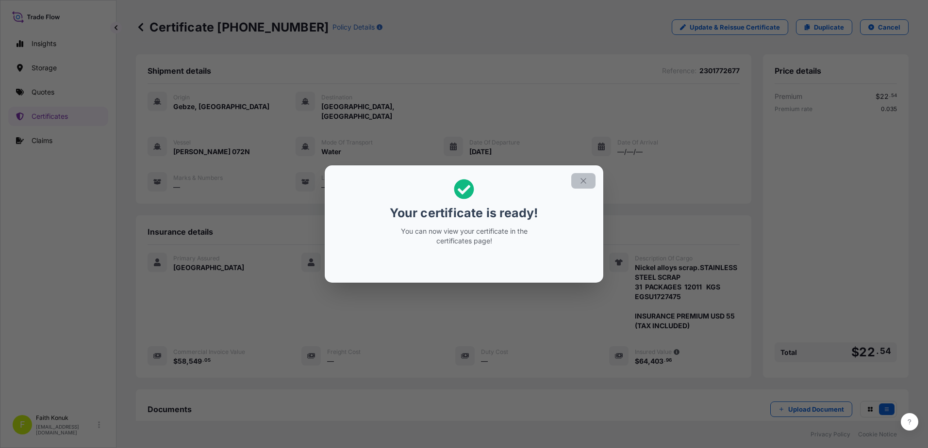
click at [587, 183] on icon "button" at bounding box center [583, 181] width 9 height 9
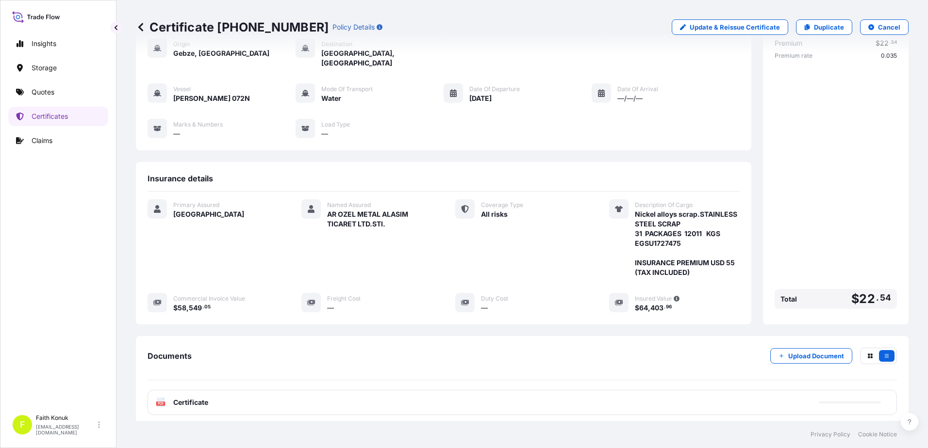
scroll to position [110, 0]
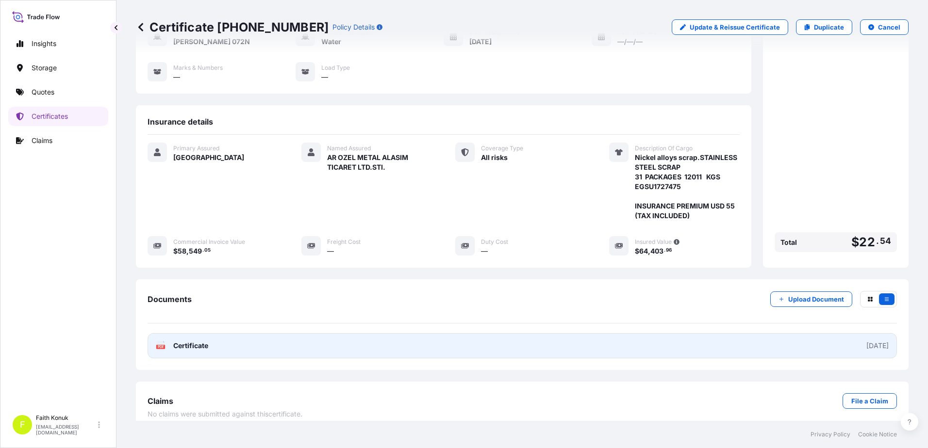
click at [164, 345] on rect at bounding box center [160, 347] width 9 height 4
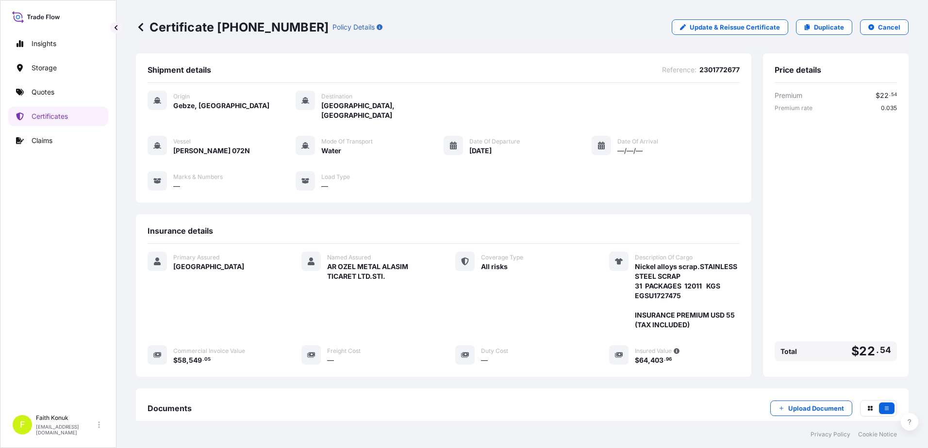
scroll to position [0, 0]
click at [61, 94] on link "Quotes" at bounding box center [58, 92] width 100 height 19
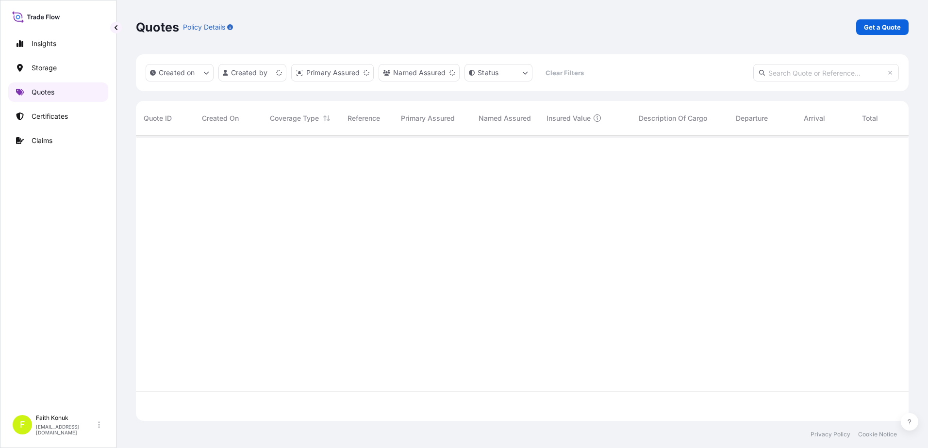
scroll to position [283, 765]
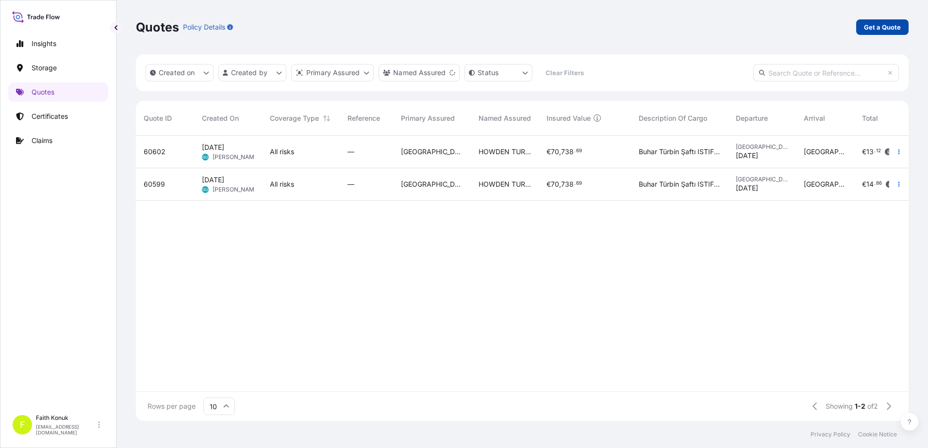
click at [863, 29] on link "Get a Quote" at bounding box center [882, 27] width 52 height 16
select select "Water"
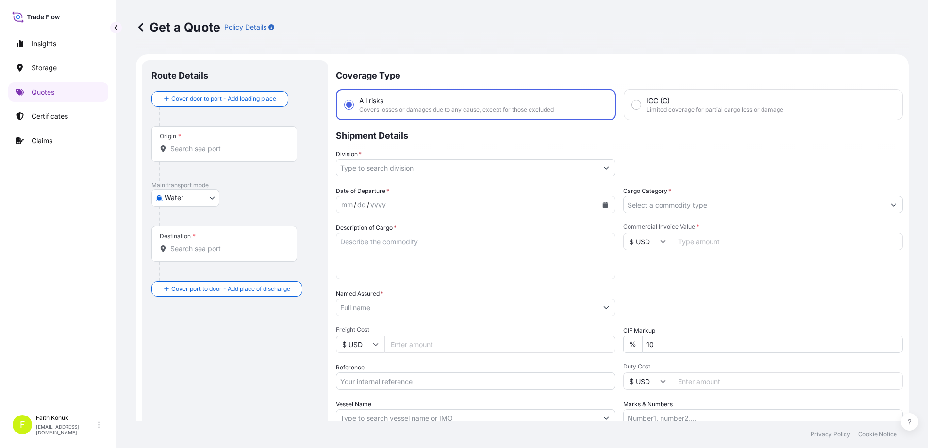
scroll to position [16, 0]
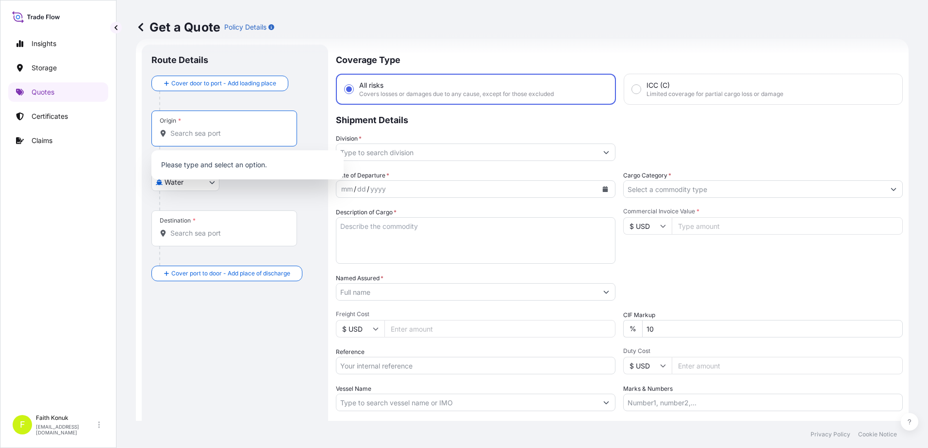
click at [213, 136] on input "Origin *" at bounding box center [227, 134] width 115 height 10
paste input "GEBZE"
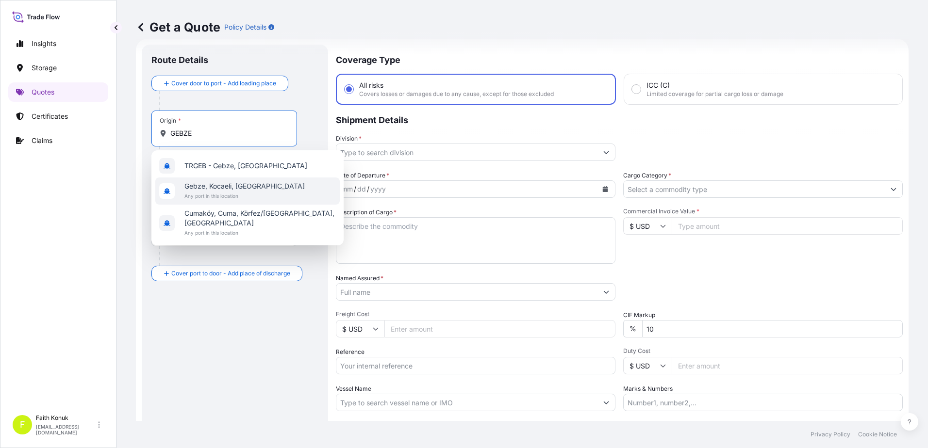
click at [221, 185] on span "Gebze, Kocaeli, [GEOGRAPHIC_DATA]" at bounding box center [244, 187] width 120 height 10
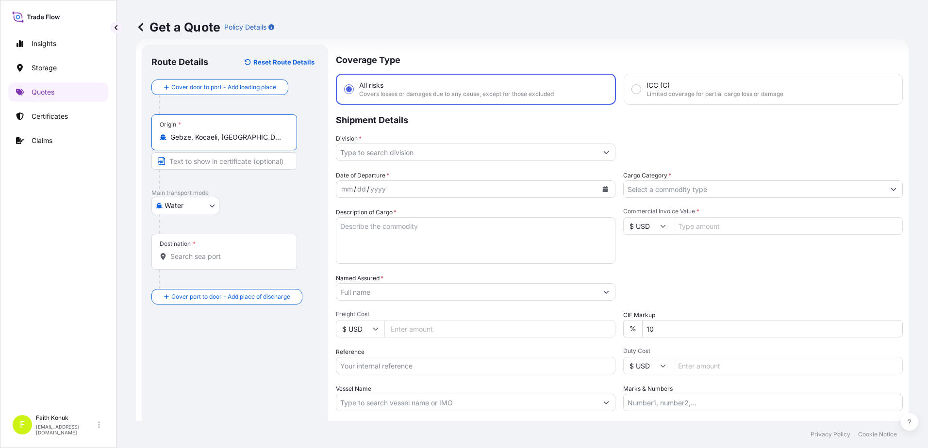
type input "Gebze, Kocaeli, [GEOGRAPHIC_DATA]"
click at [253, 197] on p "Main transport mode" at bounding box center [234, 193] width 167 height 8
click at [219, 258] on input "Destination *" at bounding box center [227, 257] width 115 height 10
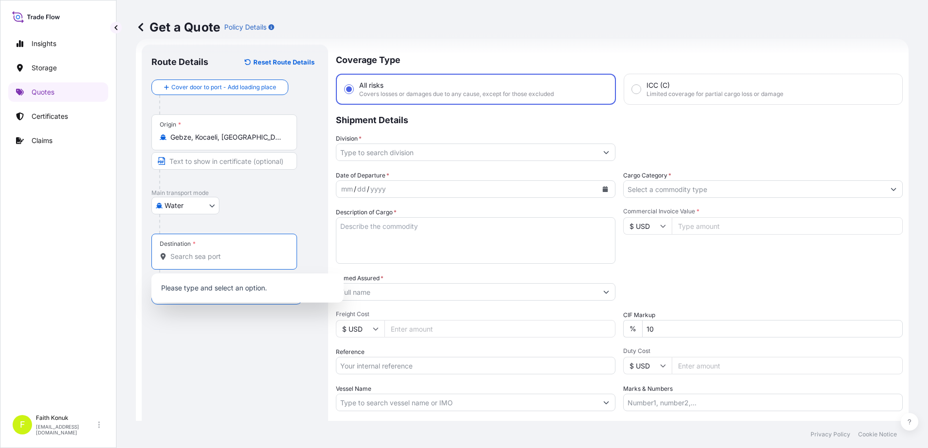
paste input "[GEOGRAPHIC_DATA]"
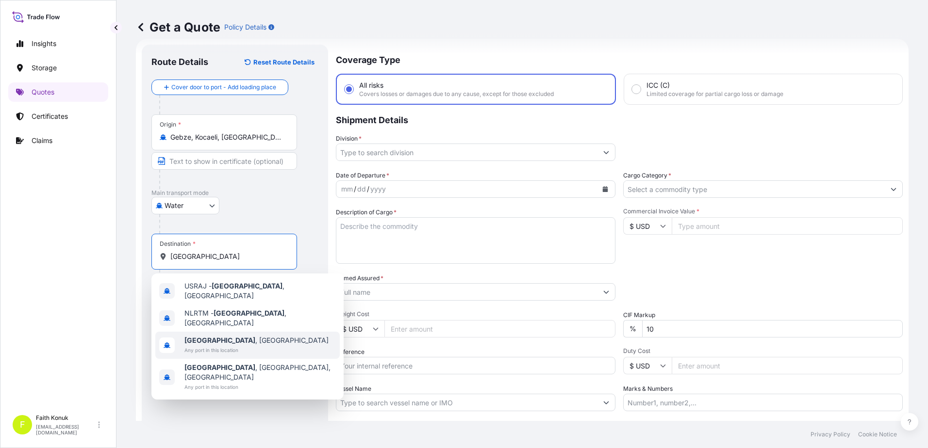
click at [228, 336] on span "[GEOGRAPHIC_DATA] , [GEOGRAPHIC_DATA]" at bounding box center [256, 341] width 144 height 10
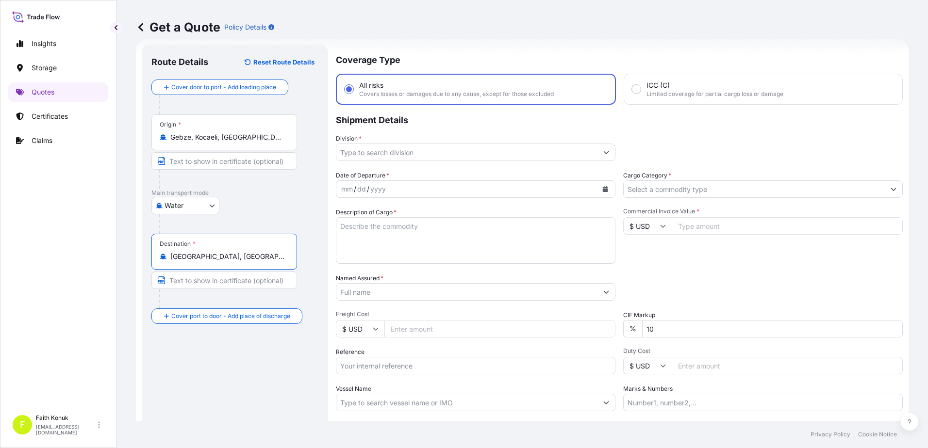
type input "[GEOGRAPHIC_DATA], [GEOGRAPHIC_DATA]"
click at [250, 200] on div "Water Air Water Inland" at bounding box center [234, 205] width 167 height 17
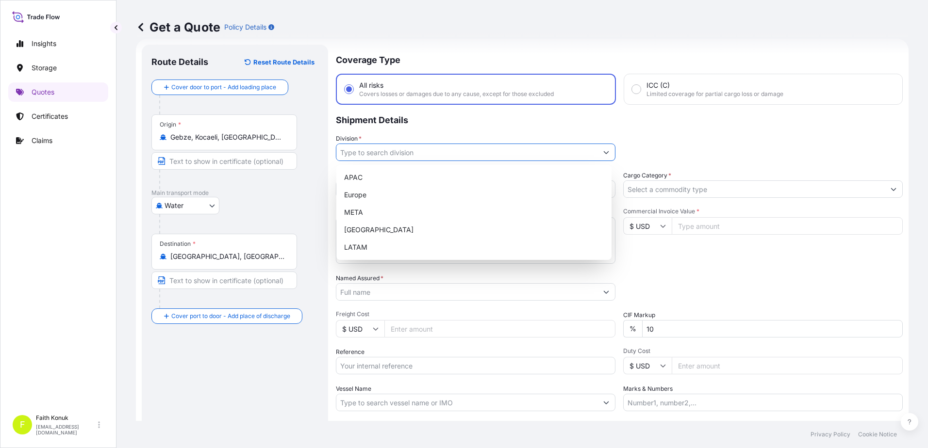
click at [608, 152] on button "Show suggestions" at bounding box center [605, 152] width 17 height 17
click at [372, 212] on div "META" at bounding box center [473, 212] width 267 height 17
type input "META"
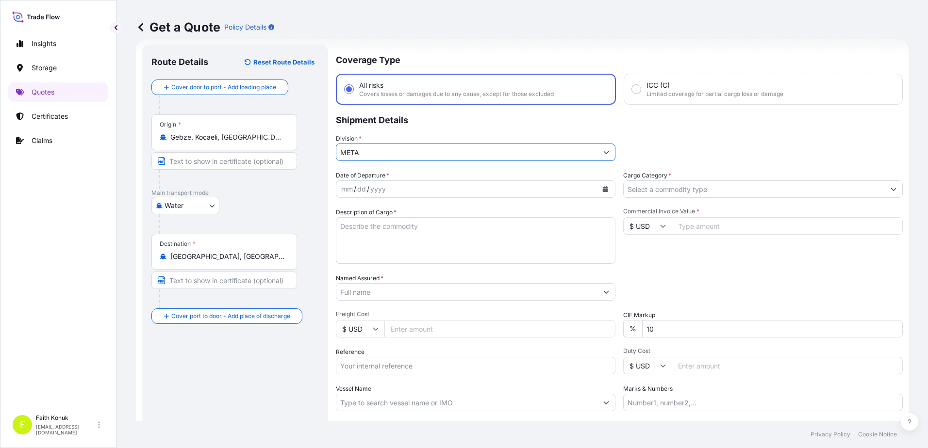
click at [603, 189] on icon "Calendar" at bounding box center [605, 189] width 5 height 6
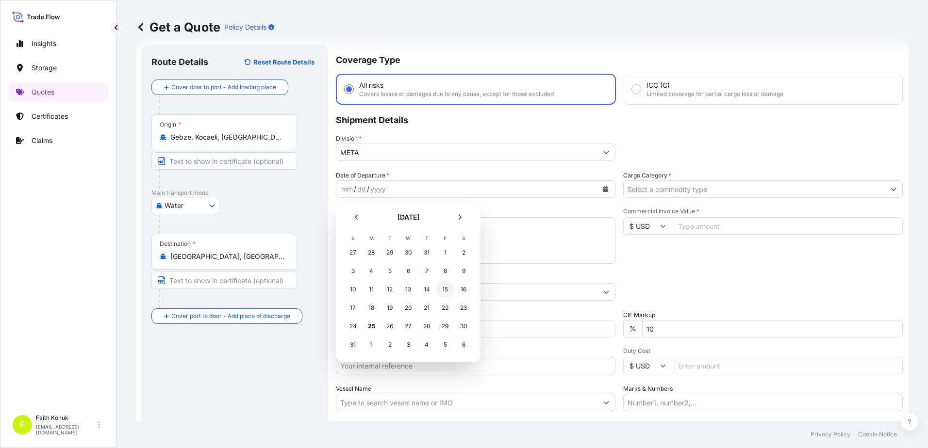
click at [449, 289] on div "15" at bounding box center [444, 289] width 17 height 17
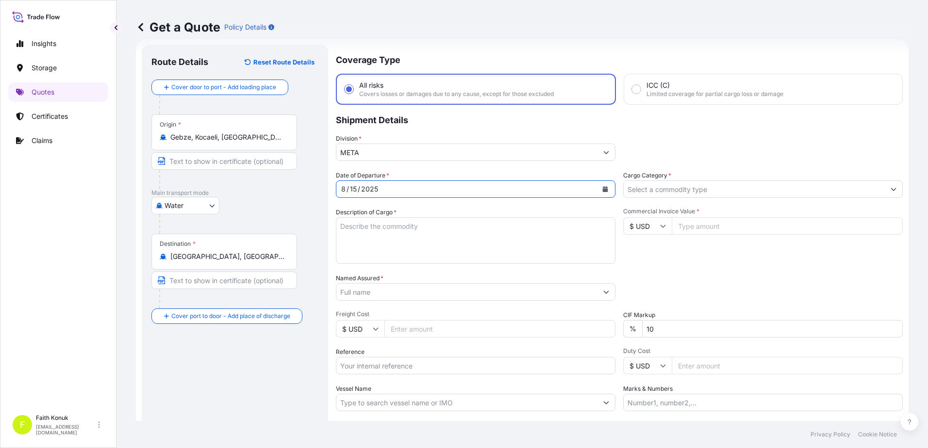
click at [440, 209] on div "Description of Cargo *" at bounding box center [476, 236] width 280 height 56
click at [376, 234] on textarea "Description of Cargo *" at bounding box center [476, 240] width 280 height 47
click at [349, 229] on textarea "Description of Cargo *" at bounding box center [476, 240] width 280 height 47
paste textarea "Nickel alloys scrap. 63 PACKAGES 7937 GS"
click at [351, 246] on textarea "Nickel alloys scrap. 63 PACKAGES 7937 GS" at bounding box center [476, 240] width 280 height 47
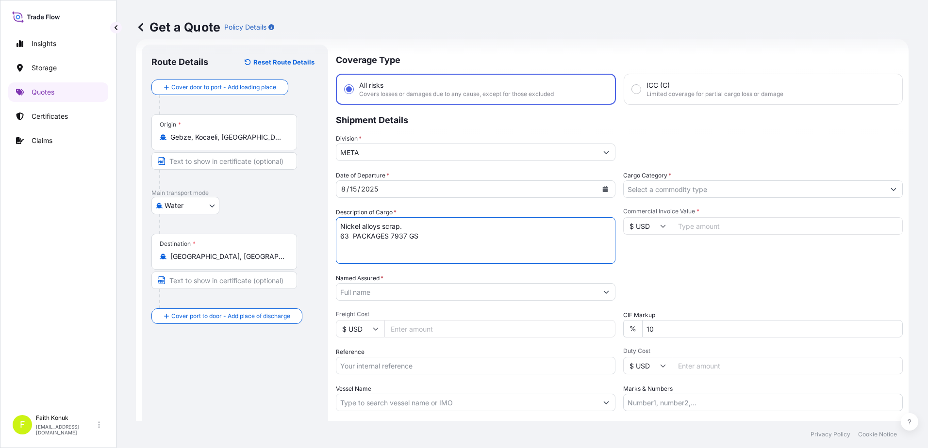
paste textarea "EMCU8908310"
type textarea "Nickel alloys scrap. 63 PACKAGES 7937 GS EMCU8908310 INSURANCE PREMIUM USD 45 (…"
click at [361, 291] on input "Named Assured *" at bounding box center [466, 291] width 261 height 17
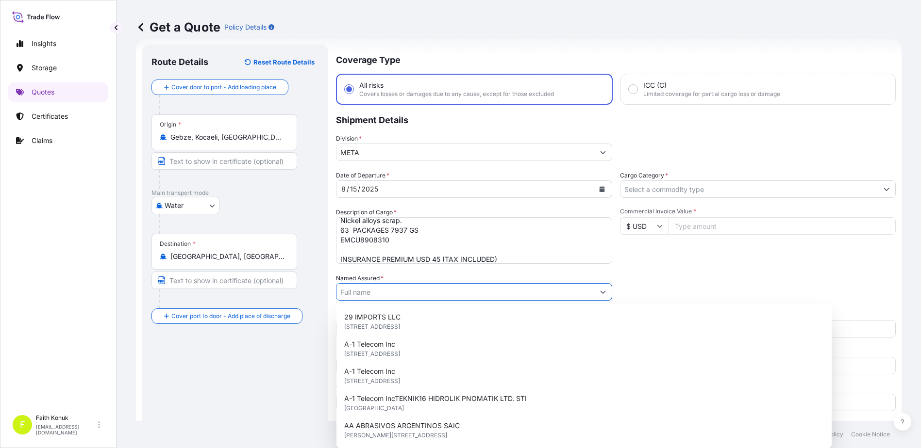
paste input "AR OZEL METAL ALASIM TICARET LTD.STI."
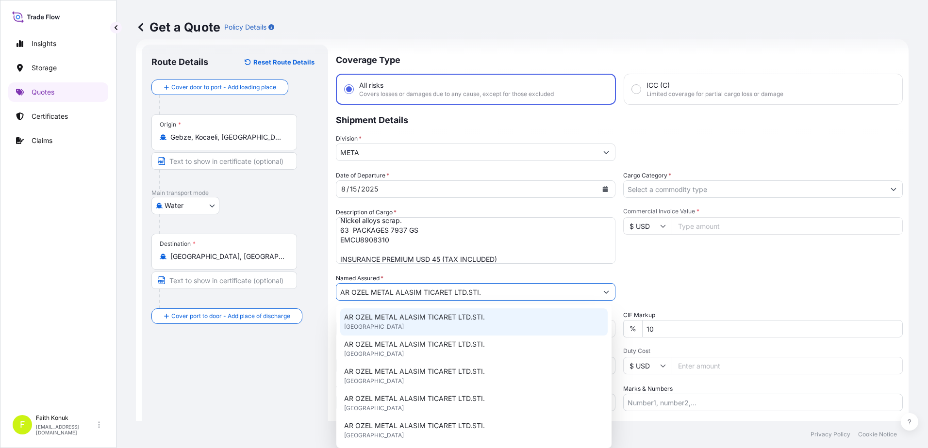
click at [398, 316] on span "AR OZEL METAL ALASIM TICARET LTD.STI." at bounding box center [414, 318] width 141 height 10
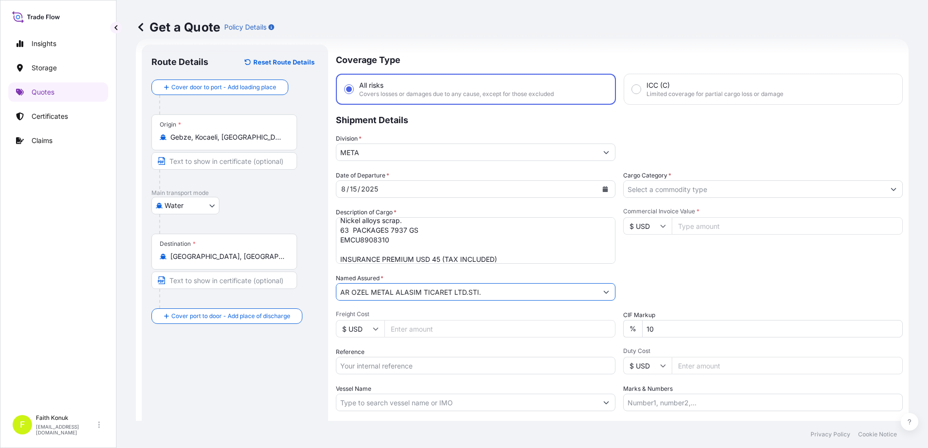
type input "AR OZEL METAL ALASIM TICARET LTD.STI."
click at [398, 307] on div "Date of Departure * [DATE] Cargo Category * Description of Cargo * Nickel alloy…" at bounding box center [619, 291] width 567 height 241
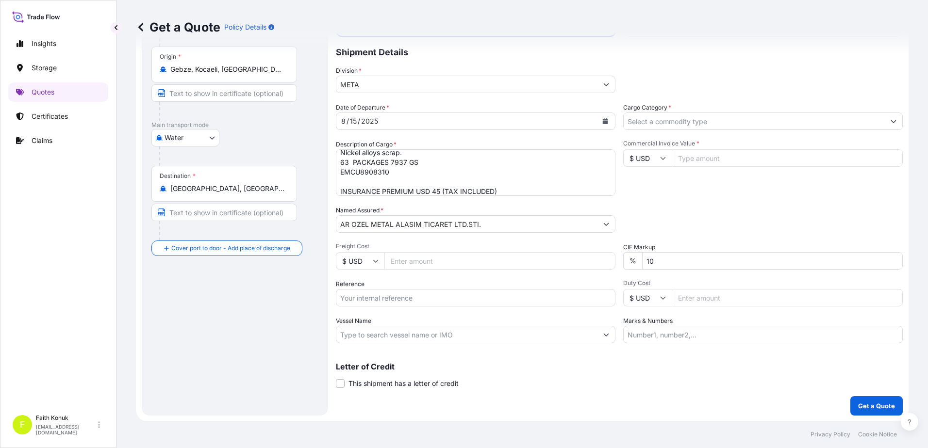
scroll to position [84, 0]
click at [360, 296] on input "Reference" at bounding box center [476, 297] width 280 height 17
paste input "2301767999"
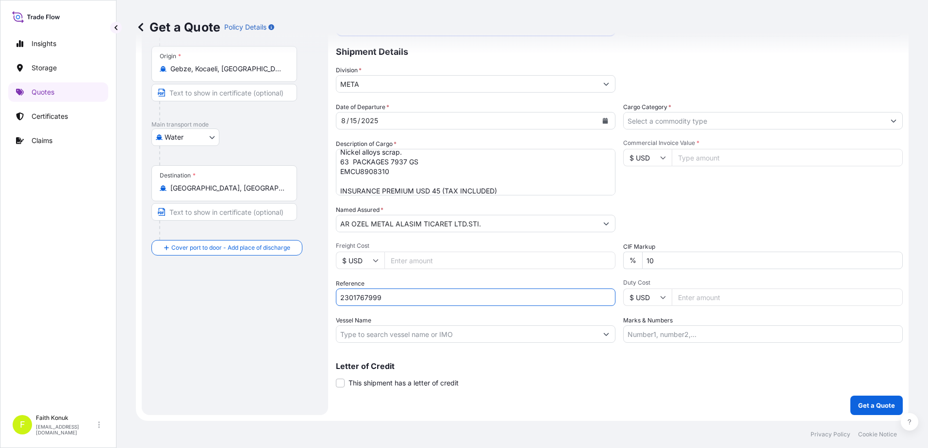
type input "2301767999"
click at [388, 333] on input "Vessel Name" at bounding box center [466, 334] width 261 height 17
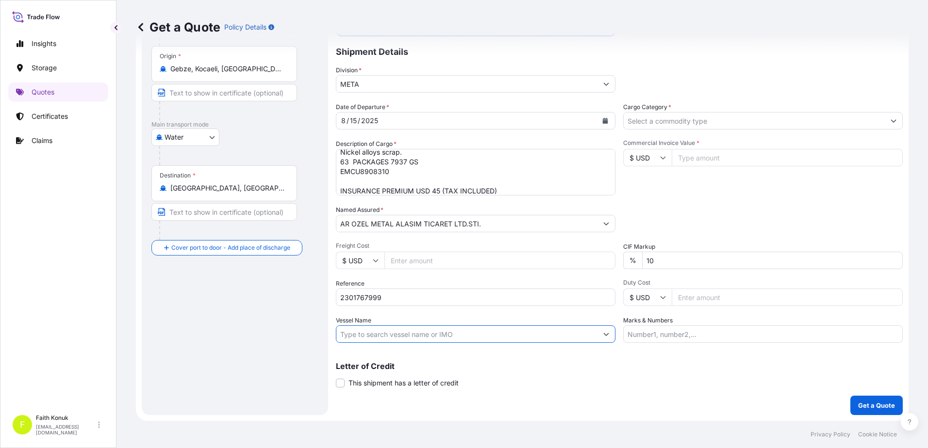
paste input "ITAL [GEOGRAPHIC_DATA]"
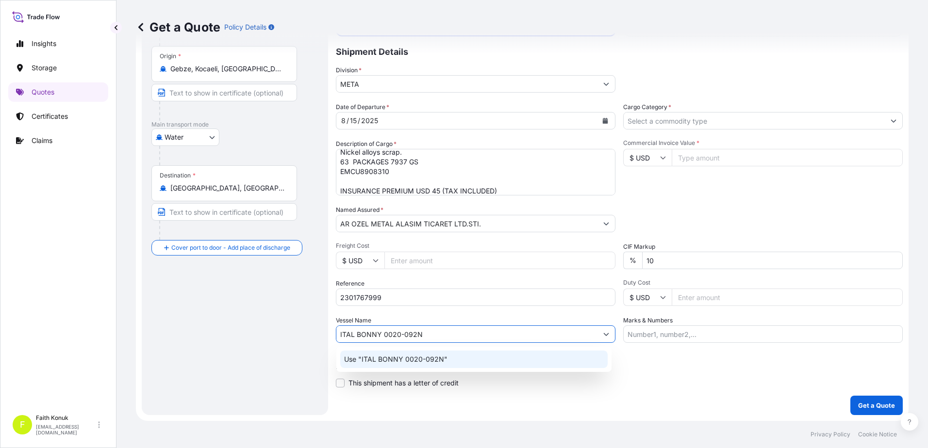
click at [399, 358] on p "Use "ITAL BONNY 0020-092N"" at bounding box center [395, 360] width 103 height 10
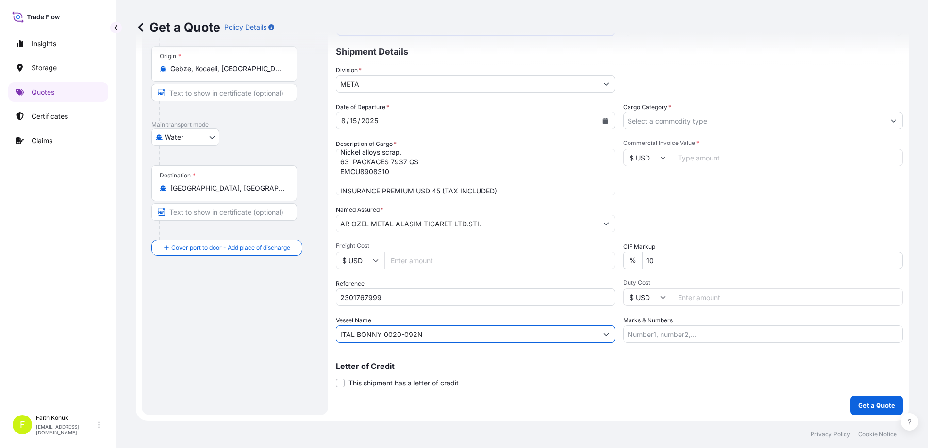
type input "ITAL BONNY 0020-092N"
click at [647, 119] on input "Cargo Category *" at bounding box center [754, 120] width 261 height 17
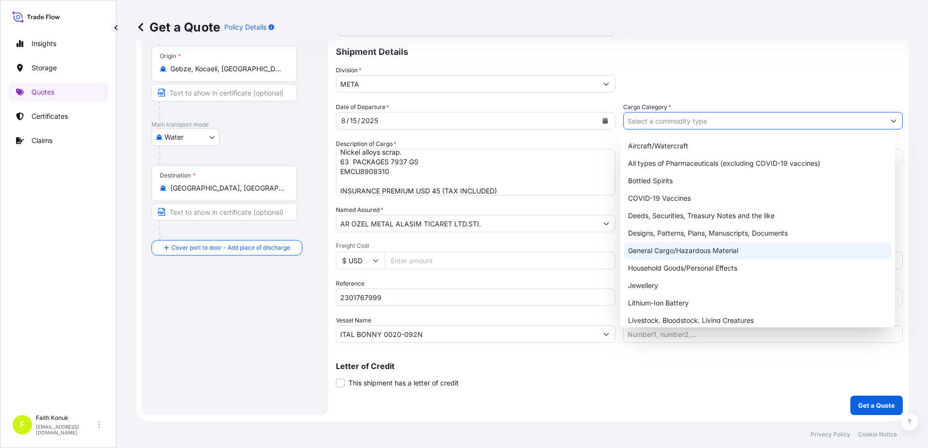
click at [655, 249] on div "General Cargo/Hazardous Material" at bounding box center [757, 250] width 267 height 17
type input "General Cargo/Hazardous Material"
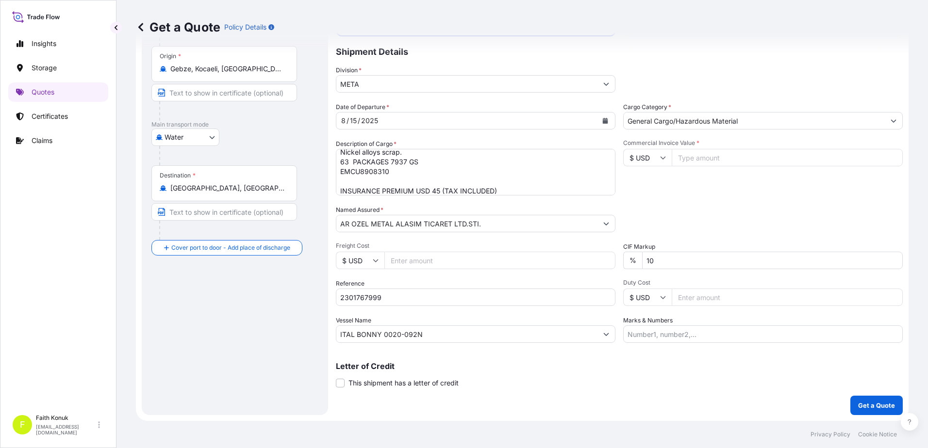
click at [703, 206] on div "Packing Category Type to search a container mode Please select a primary mode o…" at bounding box center [763, 218] width 280 height 27
click at [689, 154] on input "Commercial Invoice Value *" at bounding box center [787, 157] width 231 height 17
type input "22556.4"
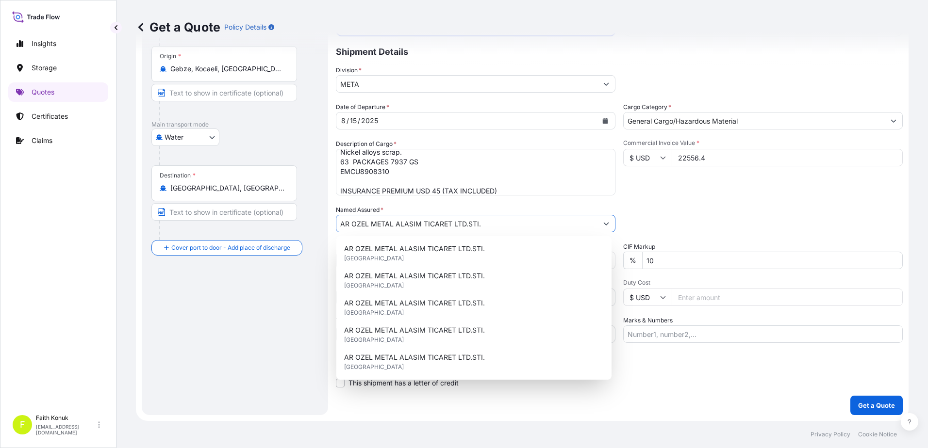
click at [696, 202] on div "Date of Departure * [DATE] Cargo Category * General Cargo/Hazardous Material De…" at bounding box center [619, 222] width 567 height 241
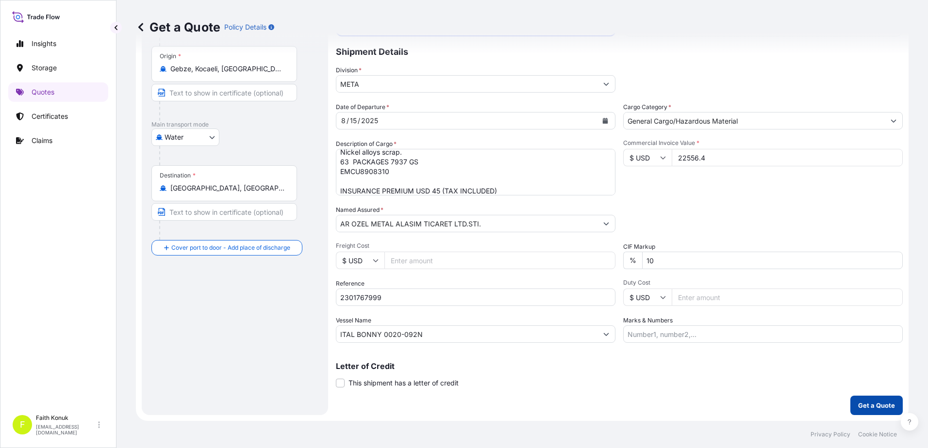
click at [876, 406] on p "Get a Quote" at bounding box center [876, 406] width 37 height 10
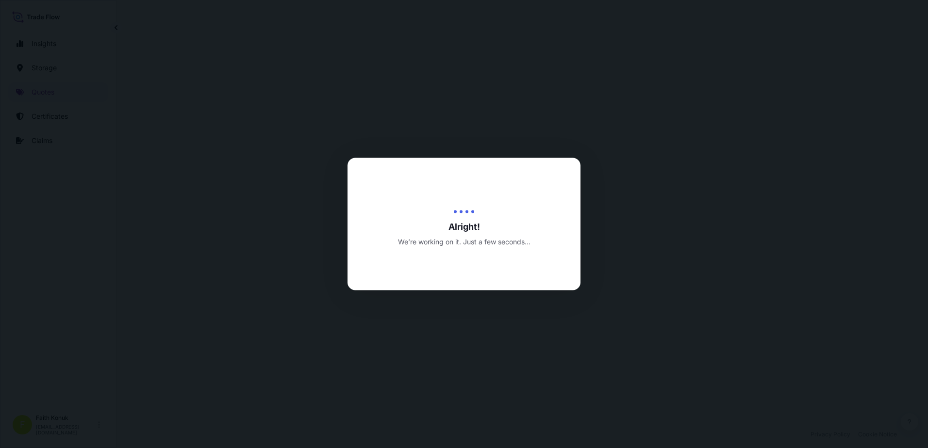
select select "Water"
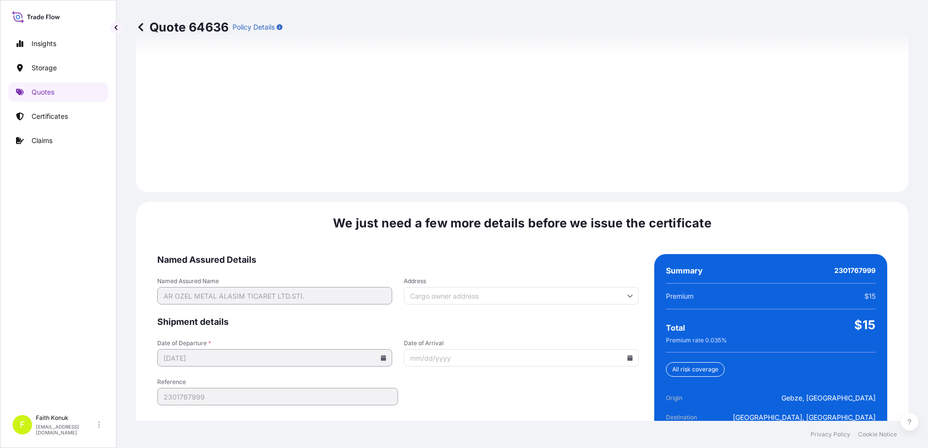
scroll to position [1381, 0]
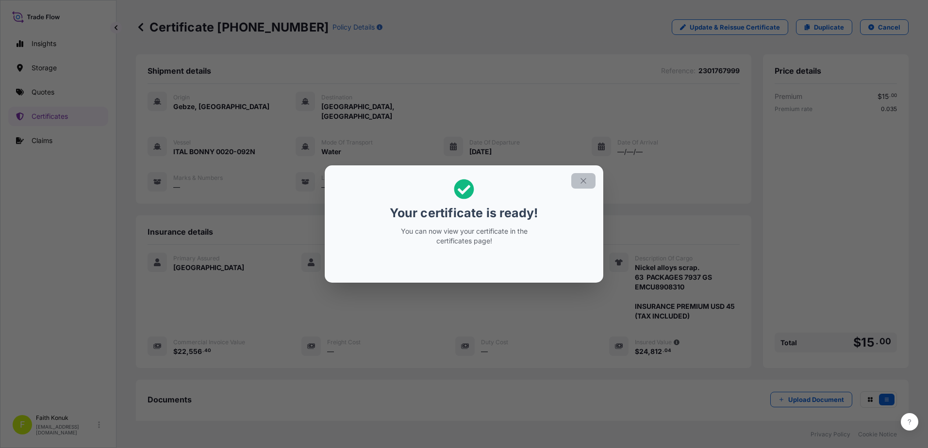
click at [584, 179] on icon "button" at bounding box center [583, 181] width 9 height 9
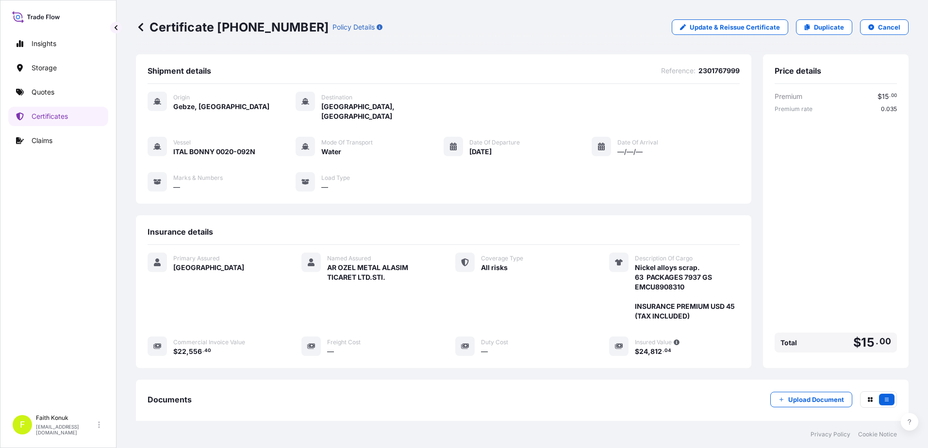
scroll to position [100, 0]
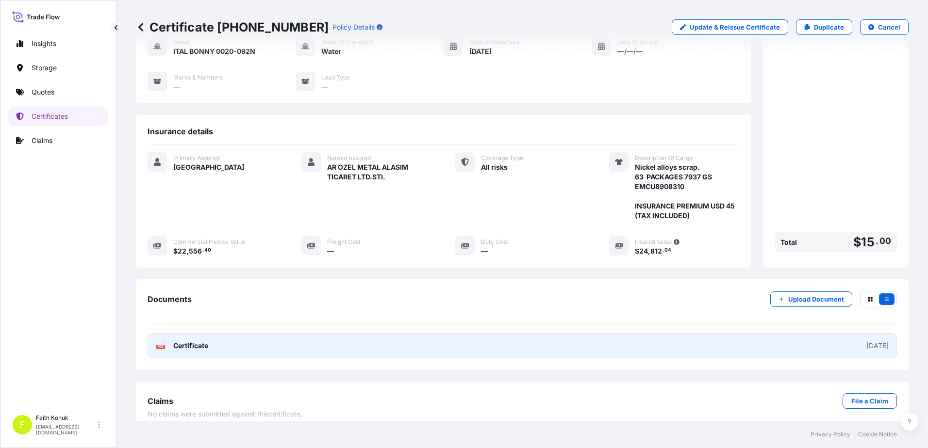
click at [160, 346] on text "PDF" at bounding box center [161, 347] width 6 height 3
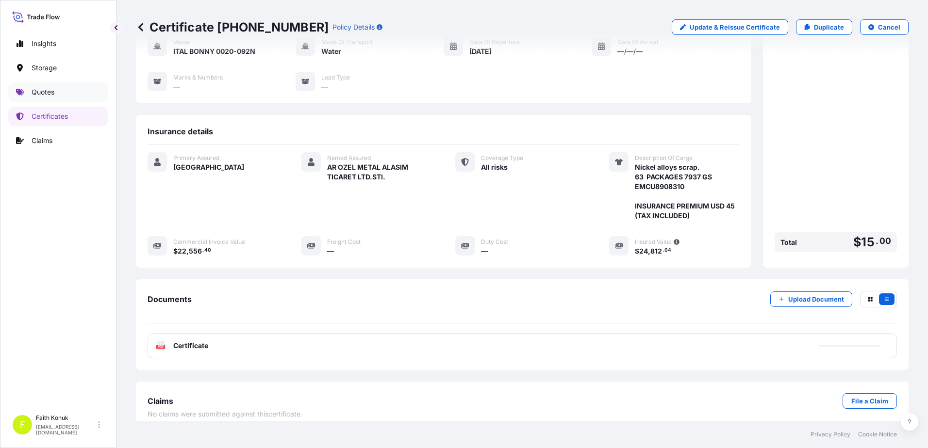
click at [61, 95] on link "Quotes" at bounding box center [58, 92] width 100 height 19
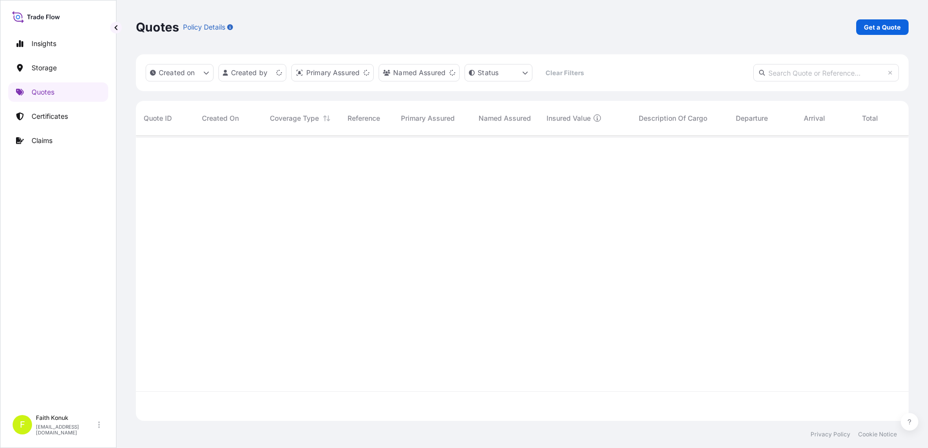
scroll to position [283, 765]
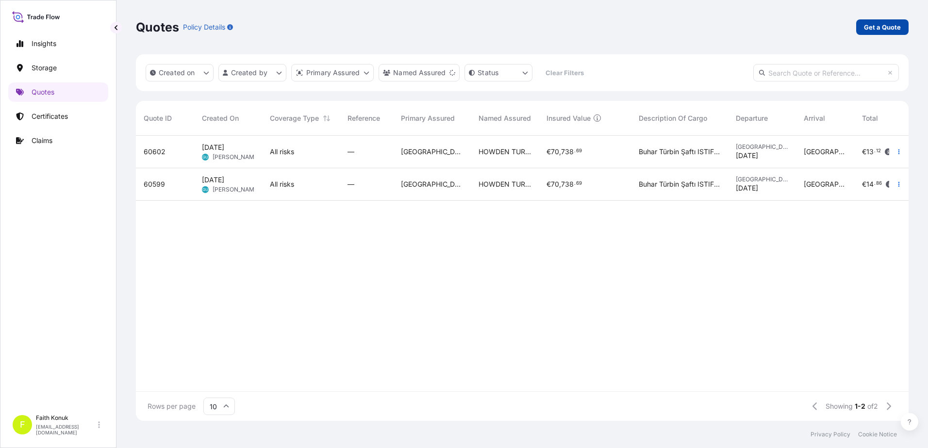
click at [867, 26] on p "Get a Quote" at bounding box center [882, 27] width 37 height 10
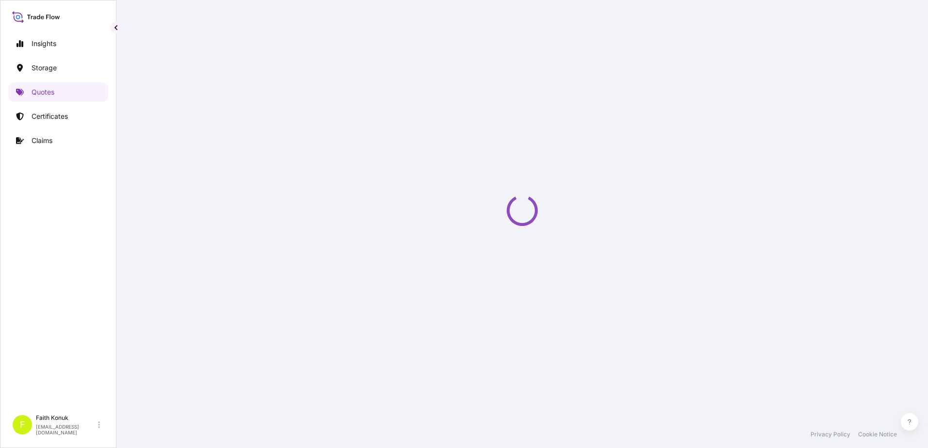
select select "Water"
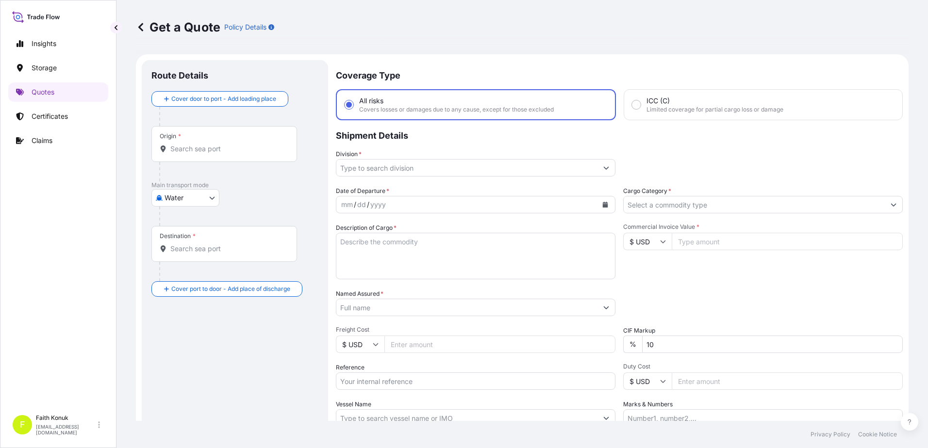
scroll to position [16, 0]
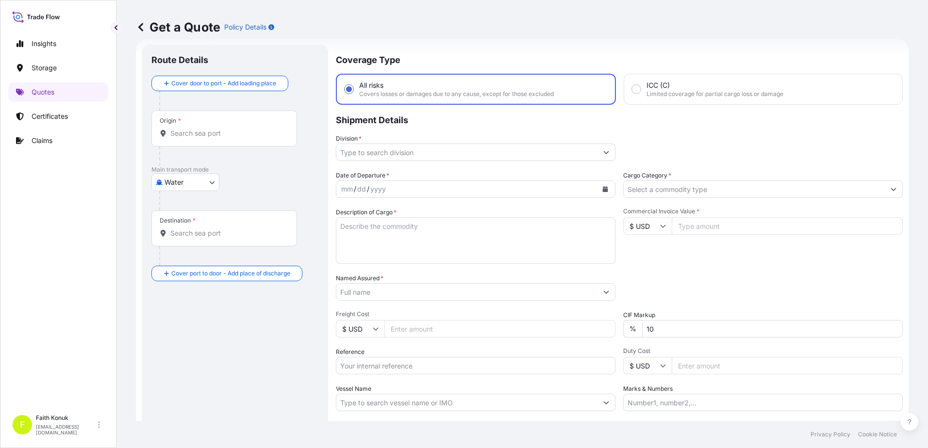
click at [208, 239] on div "Destination *" at bounding box center [224, 229] width 146 height 36
click at [208, 238] on input "Destination *" at bounding box center [227, 234] width 115 height 10
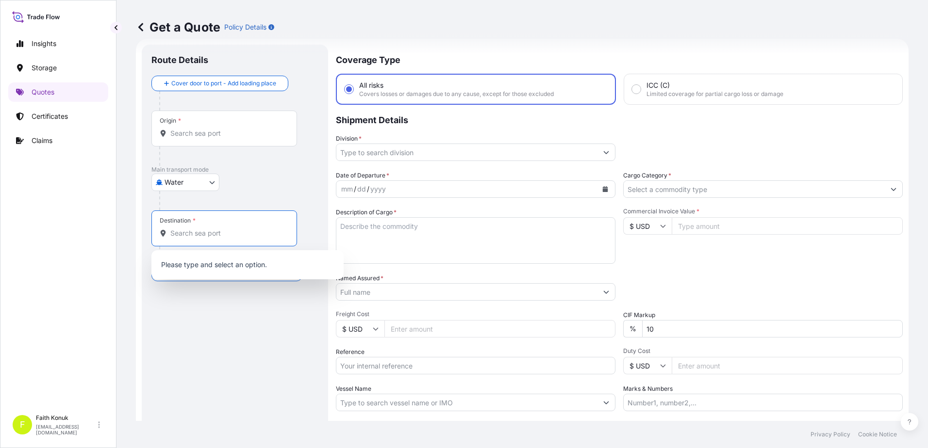
paste input "[PERSON_NAME]"
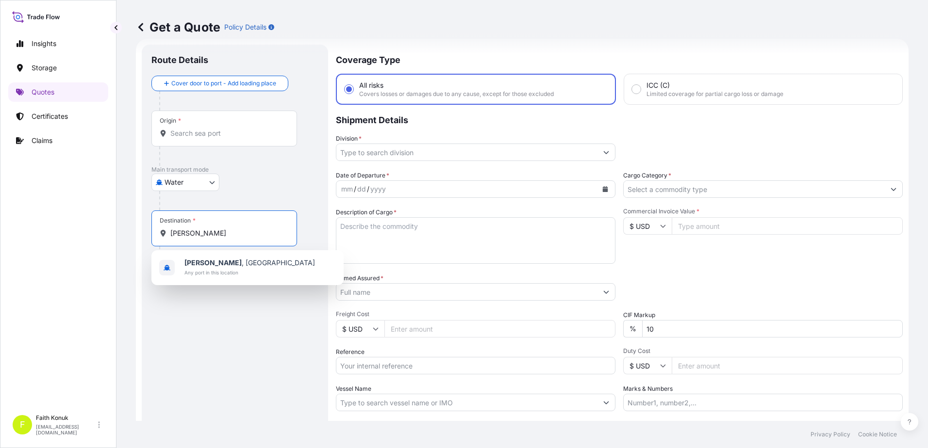
type input "[PERSON_NAME]"
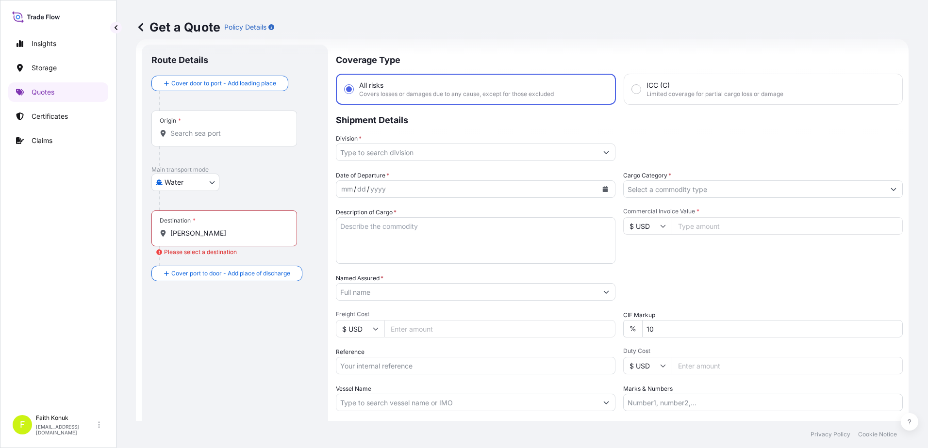
click at [252, 238] on div "Destination * [GEOGRAPHIC_DATA]" at bounding box center [224, 229] width 146 height 36
click at [252, 238] on input "[PERSON_NAME]" at bounding box center [227, 234] width 115 height 10
click at [311, 186] on div "Main transport mode Water Air Water Inland" at bounding box center [234, 188] width 167 height 45
click at [137, 31] on icon at bounding box center [141, 27] width 10 height 10
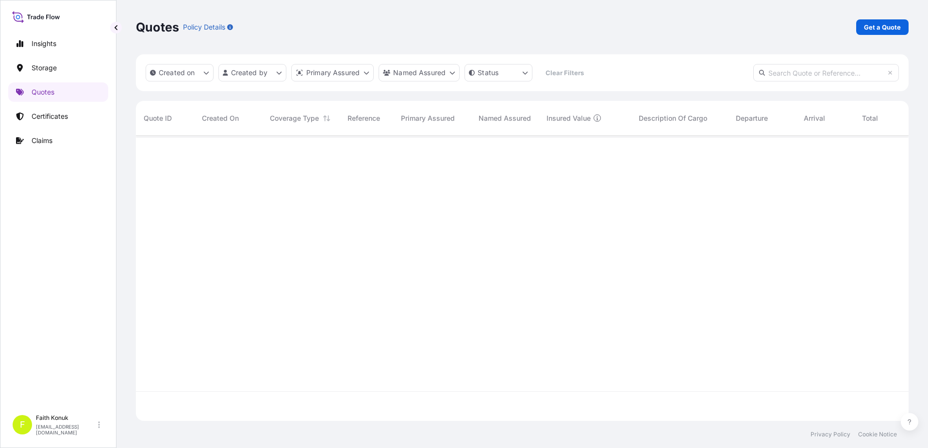
scroll to position [283, 765]
